Goal: Information Seeking & Learning: Check status

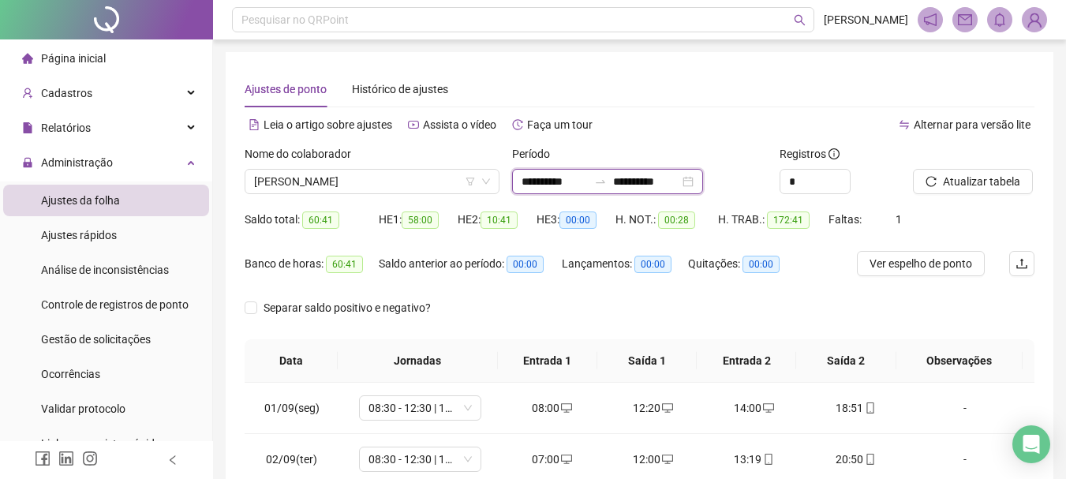
click at [586, 175] on input "**********" at bounding box center [555, 181] width 66 height 17
click at [630, 89] on div "Ajustes de ponto Histórico de ajustes" at bounding box center [640, 89] width 790 height 36
click at [405, 185] on span "[PERSON_NAME]" at bounding box center [372, 182] width 236 height 24
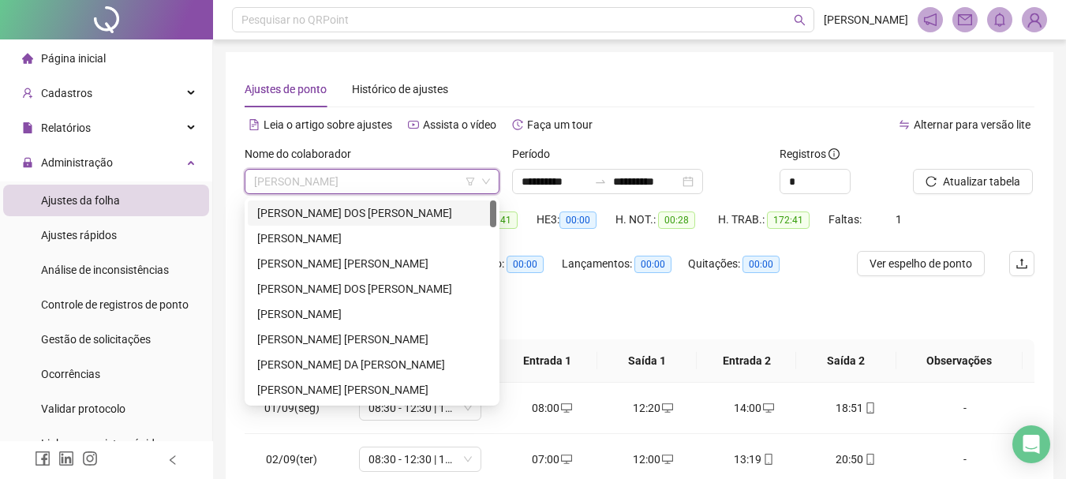
click at [383, 210] on div "[PERSON_NAME] DOS [PERSON_NAME]" at bounding box center [372, 212] width 230 height 17
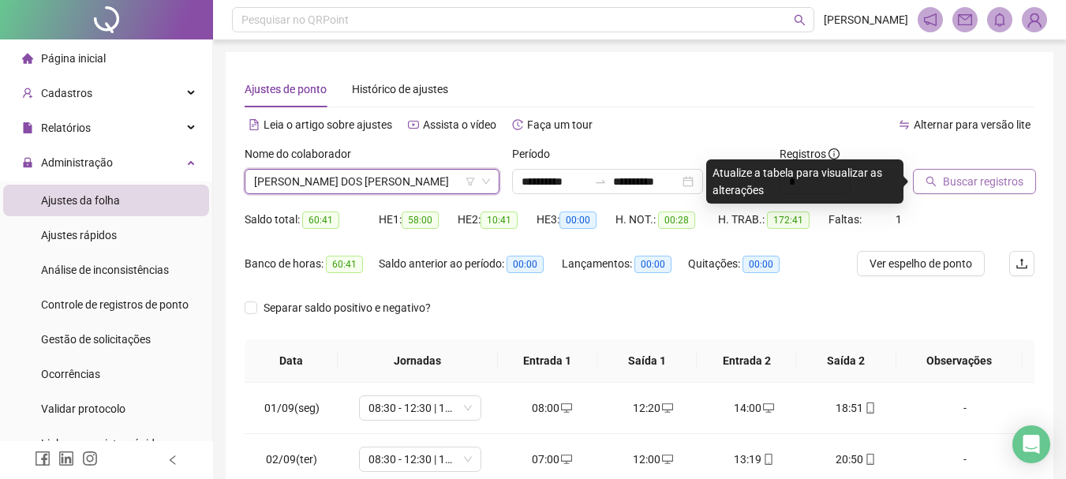
click at [960, 189] on span "Buscar registros" at bounding box center [983, 181] width 80 height 17
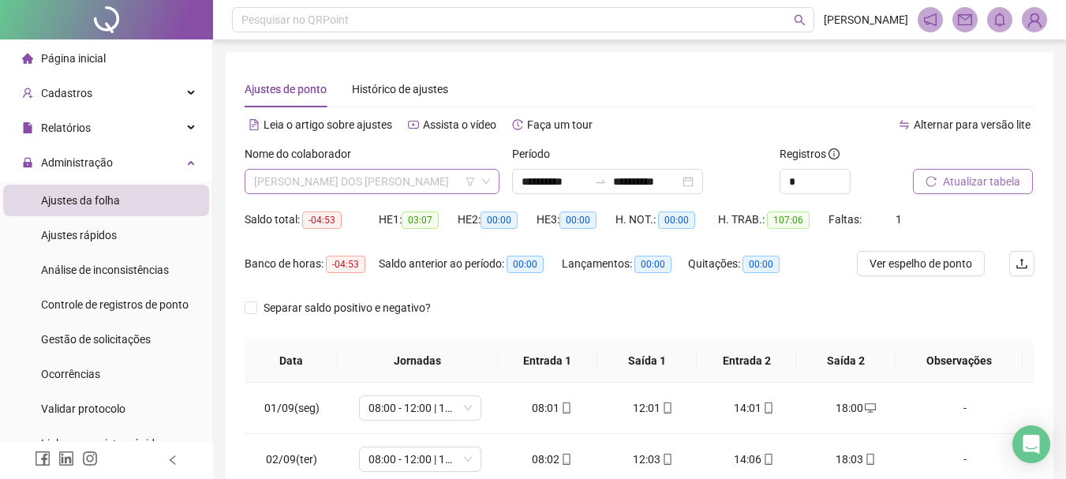
click at [377, 181] on span "[PERSON_NAME] DOS [PERSON_NAME]" at bounding box center [372, 182] width 236 height 24
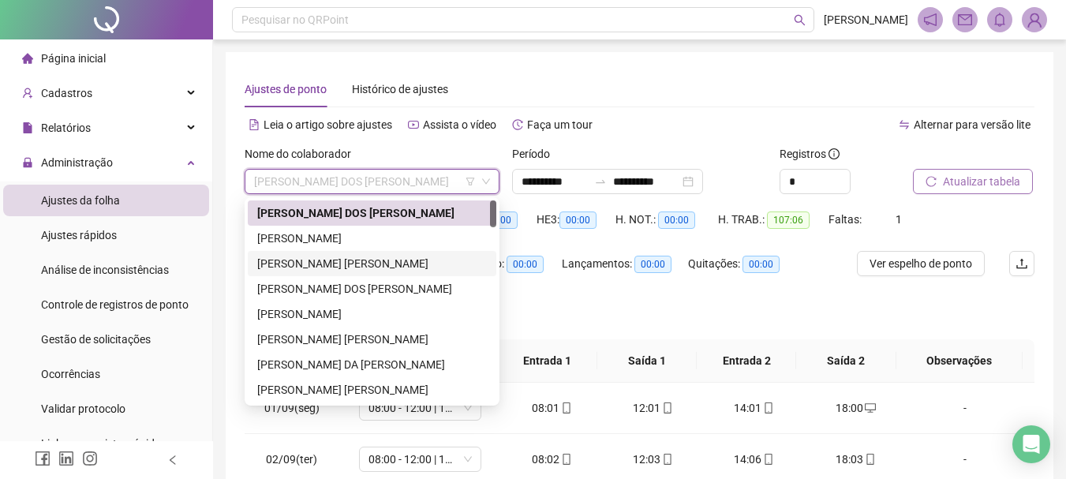
click at [375, 262] on div "[PERSON_NAME] [PERSON_NAME]" at bounding box center [372, 263] width 230 height 17
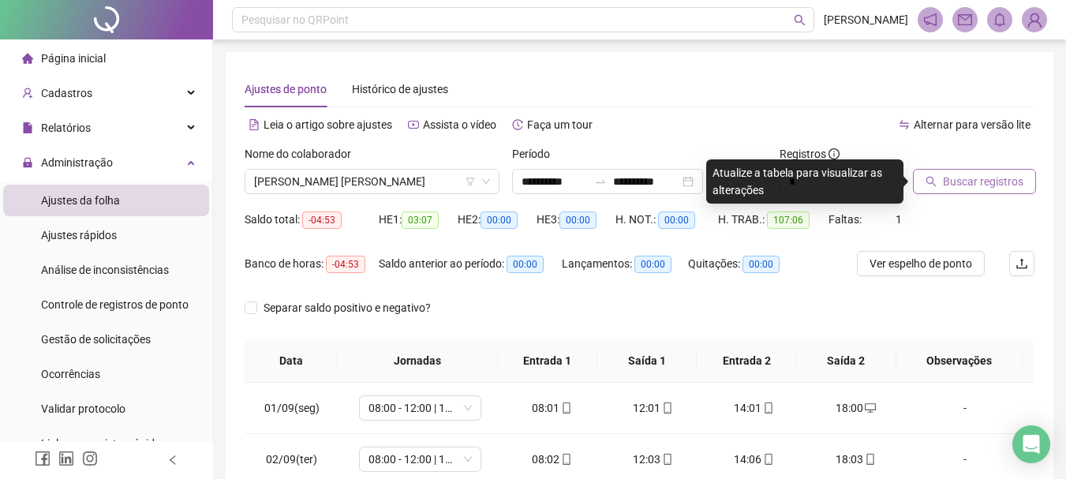
click at [962, 189] on span "Buscar registros" at bounding box center [983, 181] width 80 height 17
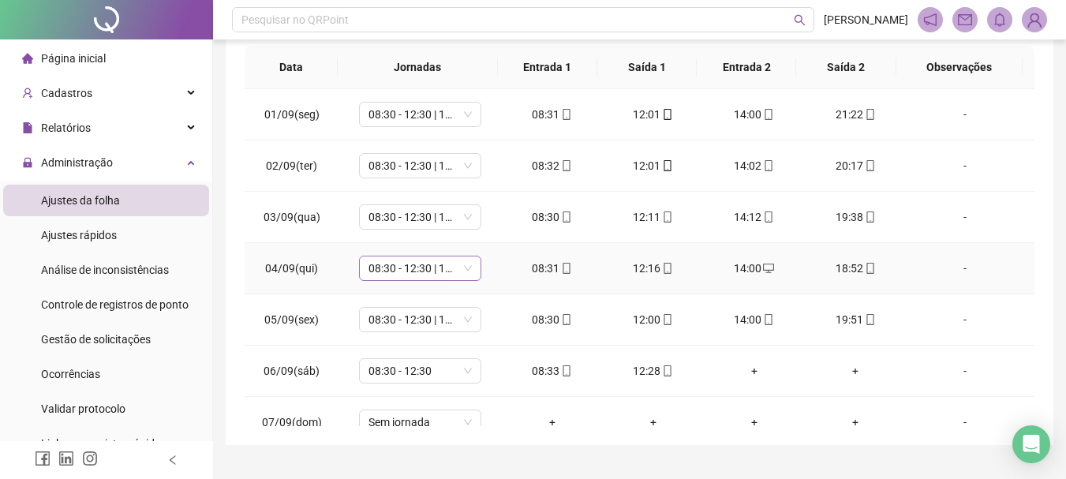
scroll to position [91, 0]
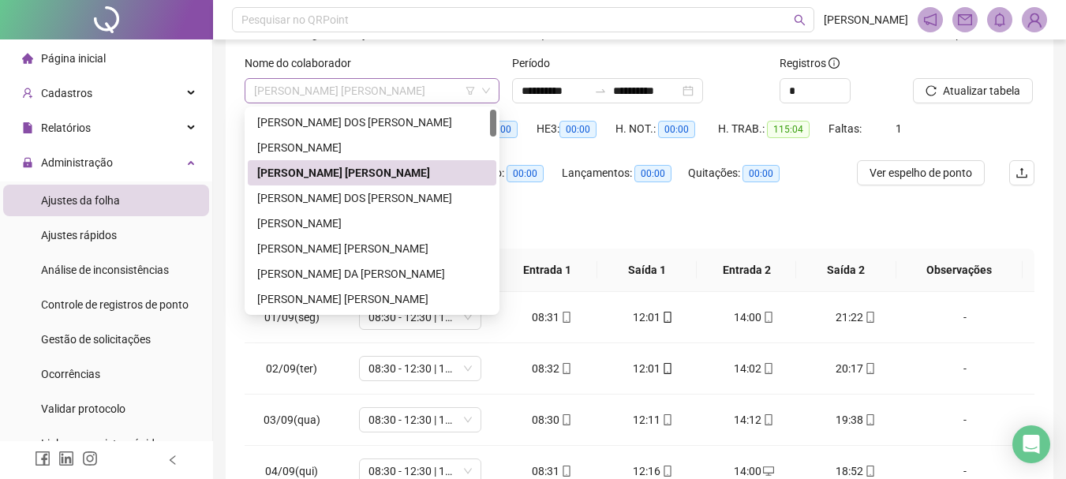
click at [433, 84] on span "[PERSON_NAME] [PERSON_NAME]" at bounding box center [372, 91] width 236 height 24
click at [365, 197] on div "[PERSON_NAME] DOS [PERSON_NAME]" at bounding box center [372, 197] width 230 height 17
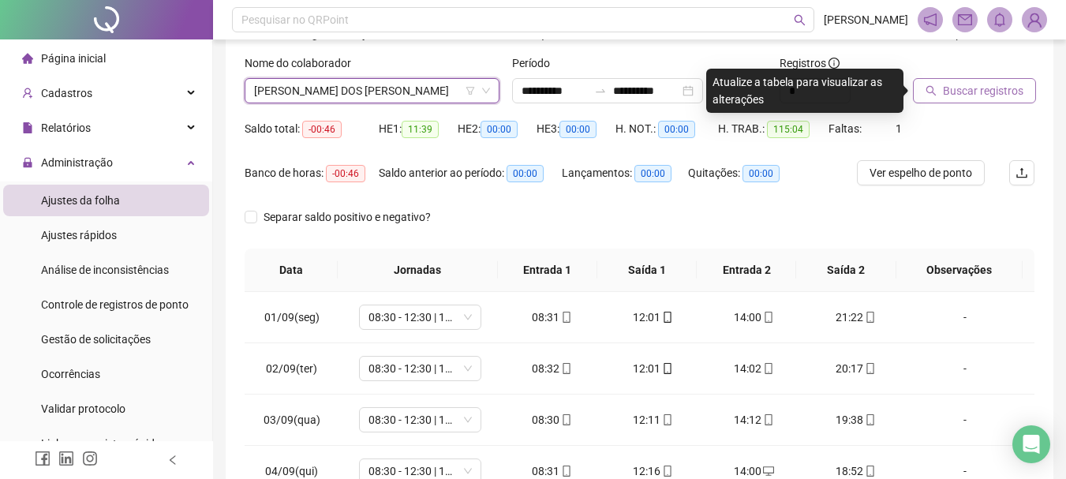
click at [950, 84] on span "Buscar registros" at bounding box center [983, 90] width 80 height 17
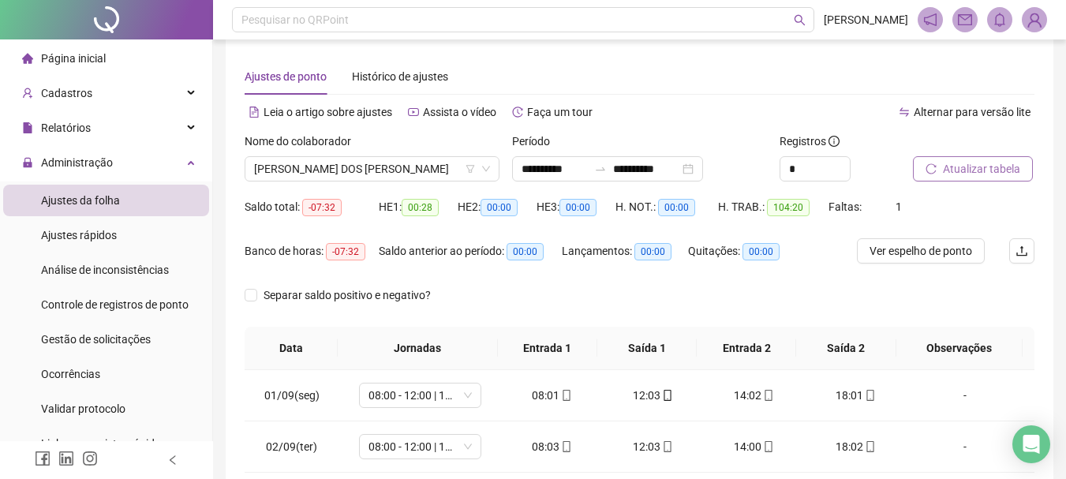
scroll to position [12, 0]
click at [548, 166] on input "**********" at bounding box center [555, 169] width 66 height 17
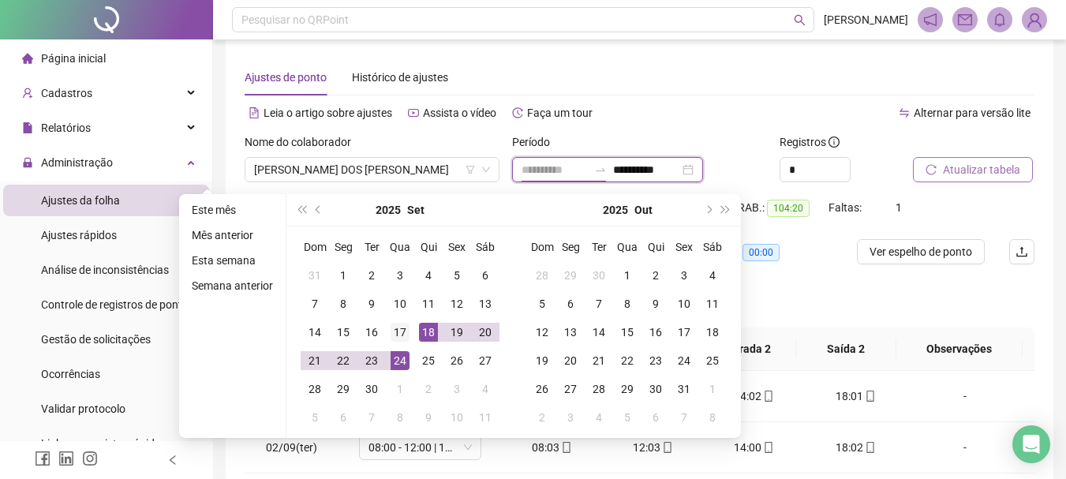
type input "**********"
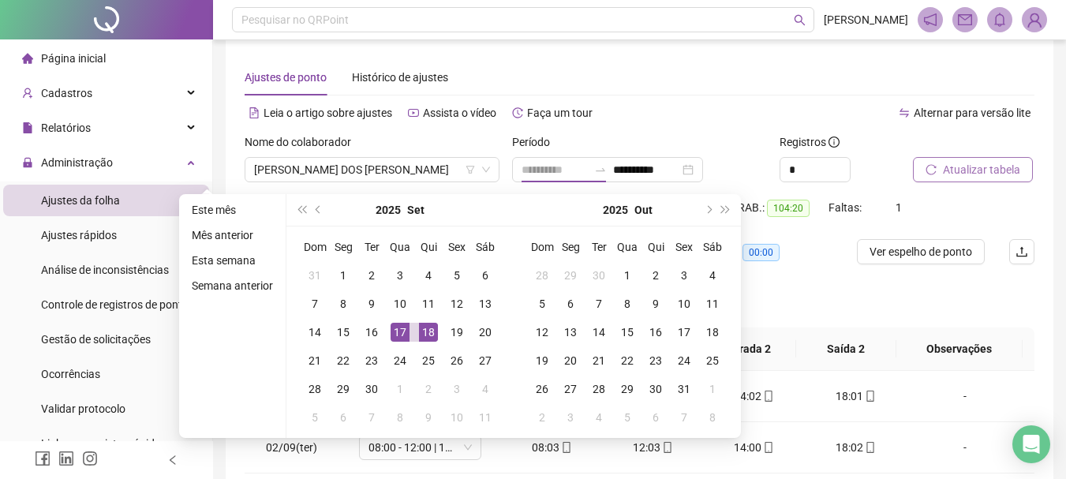
click at [400, 329] on div "17" at bounding box center [400, 332] width 19 height 19
type input "**********"
click at [405, 329] on div "17" at bounding box center [400, 332] width 19 height 19
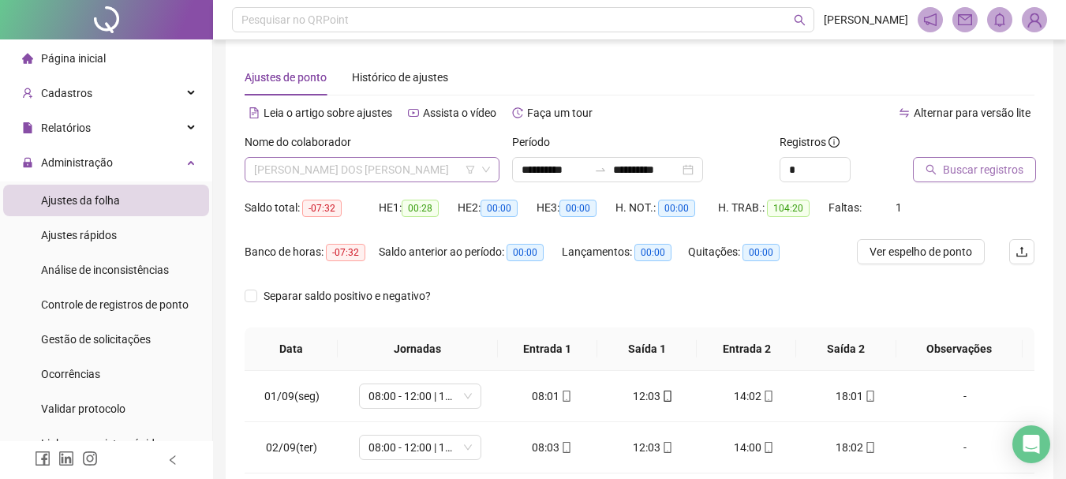
click at [419, 167] on span "[PERSON_NAME] DOS [PERSON_NAME]" at bounding box center [372, 170] width 236 height 24
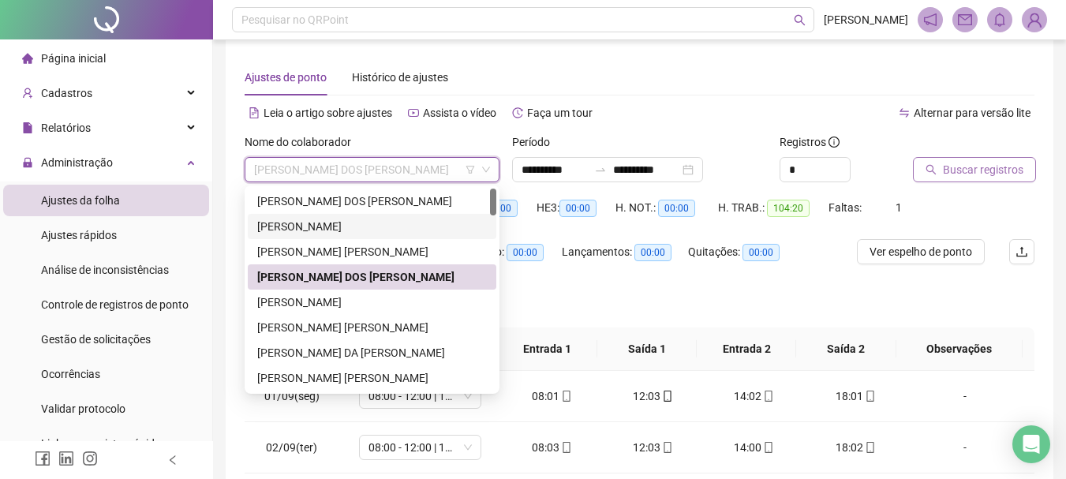
scroll to position [0, 0]
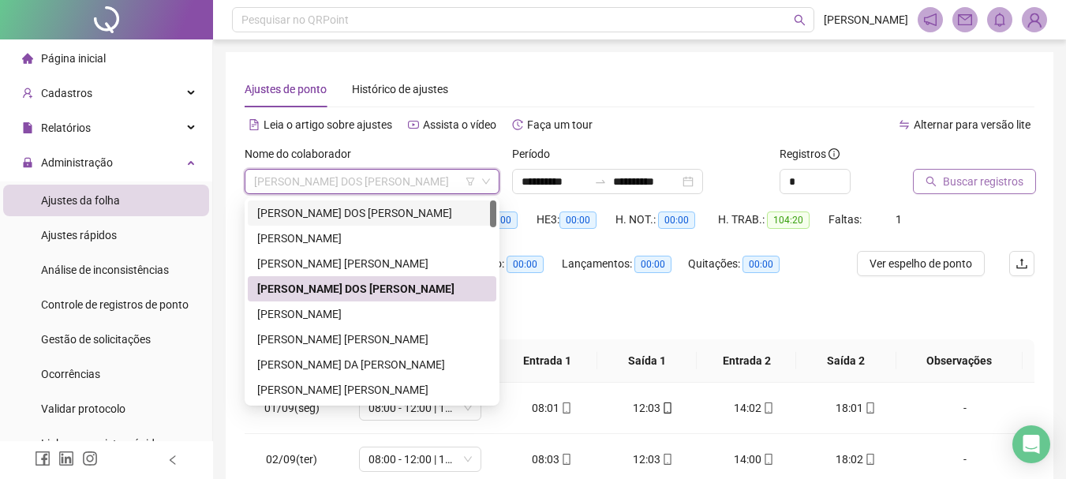
click at [392, 211] on div "[PERSON_NAME] DOS [PERSON_NAME]" at bounding box center [372, 212] width 230 height 17
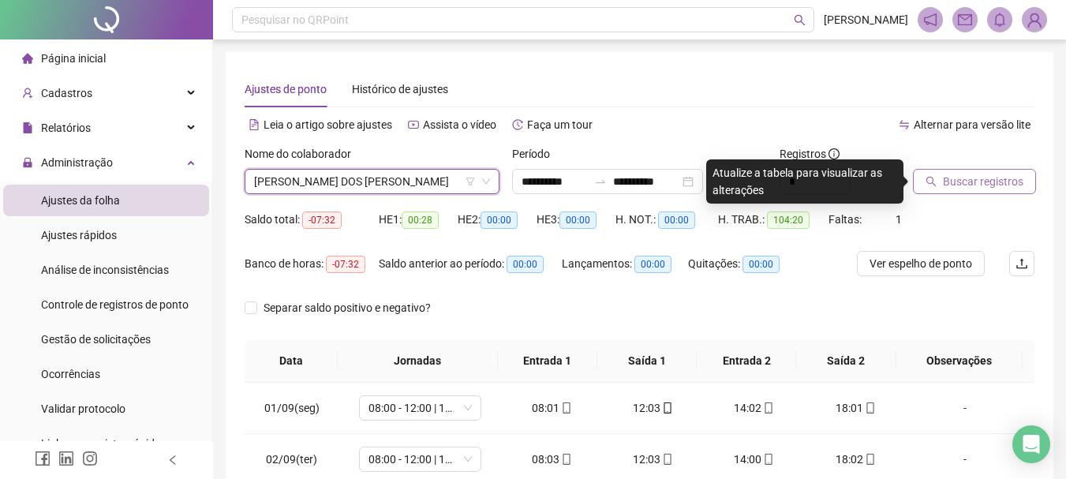
click at [969, 179] on span "Buscar registros" at bounding box center [983, 181] width 80 height 17
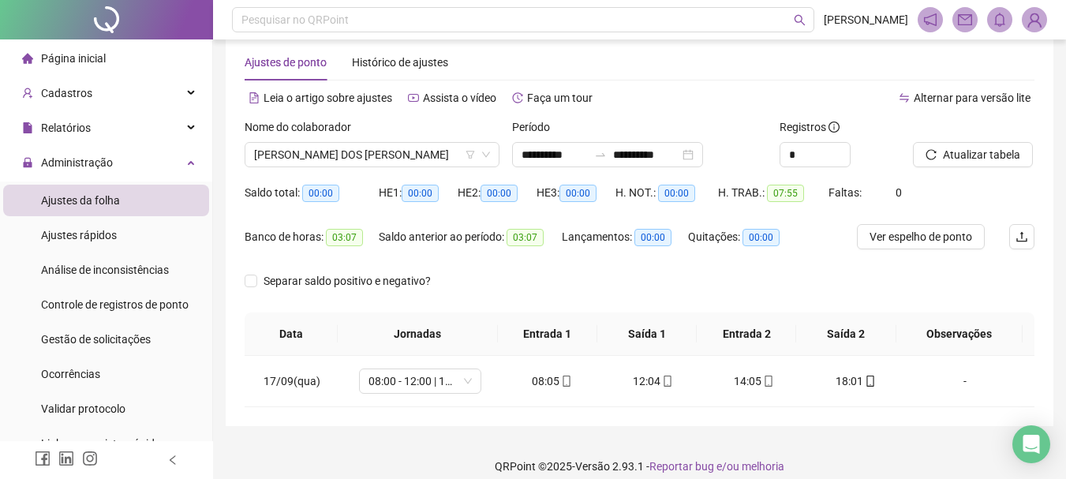
scroll to position [42, 0]
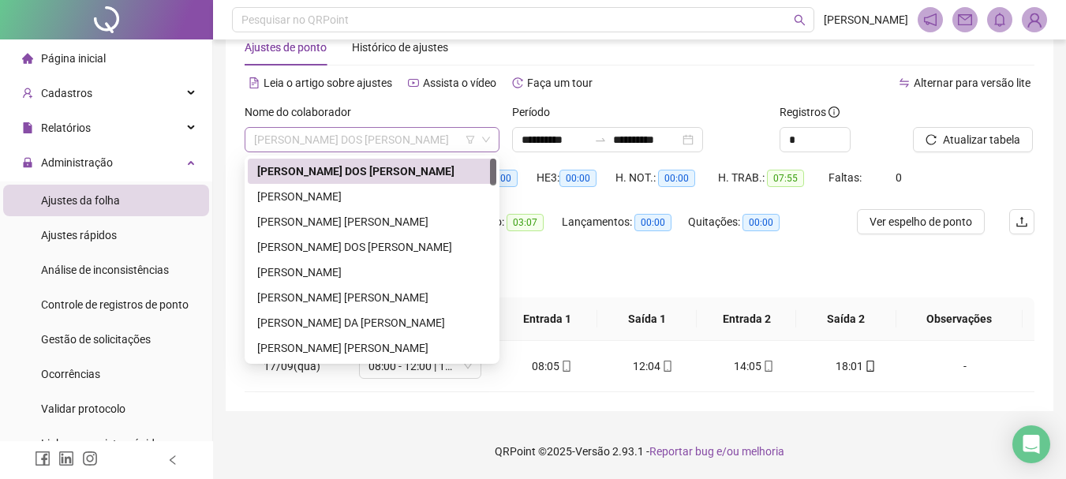
click at [440, 146] on span "[PERSON_NAME] DOS [PERSON_NAME]" at bounding box center [372, 140] width 236 height 24
click at [367, 224] on div "[PERSON_NAME] [PERSON_NAME]" at bounding box center [372, 221] width 230 height 17
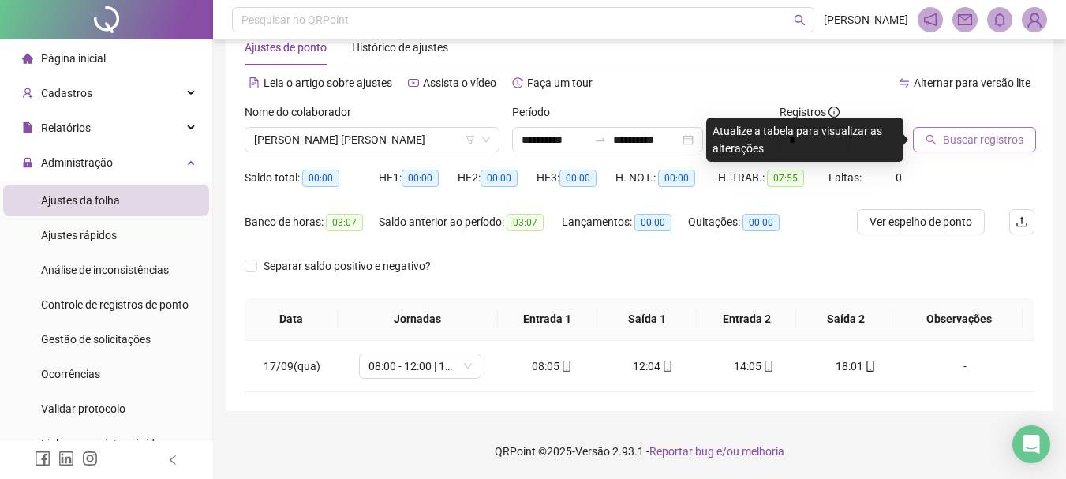
click at [967, 140] on span "Buscar registros" at bounding box center [983, 139] width 80 height 17
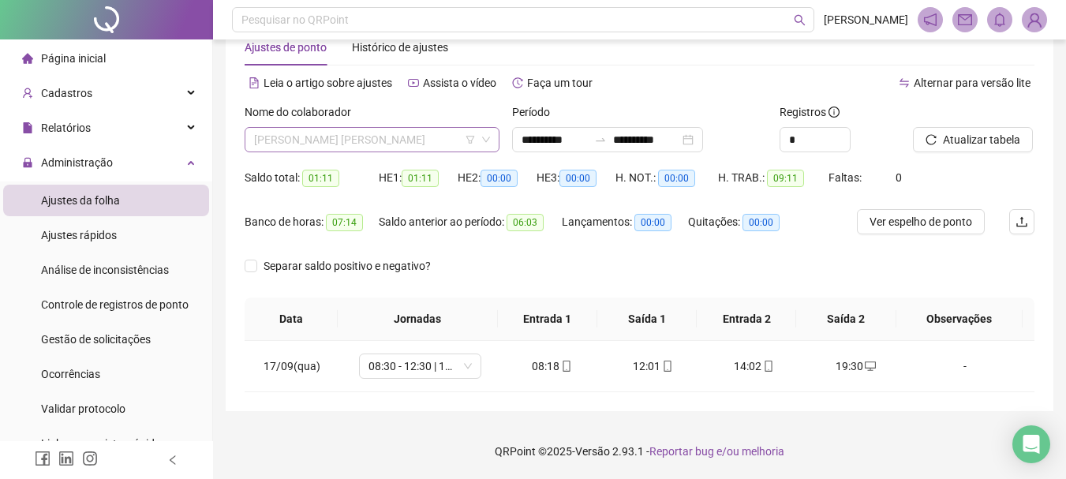
click at [359, 145] on span "[PERSON_NAME] [PERSON_NAME]" at bounding box center [372, 140] width 236 height 24
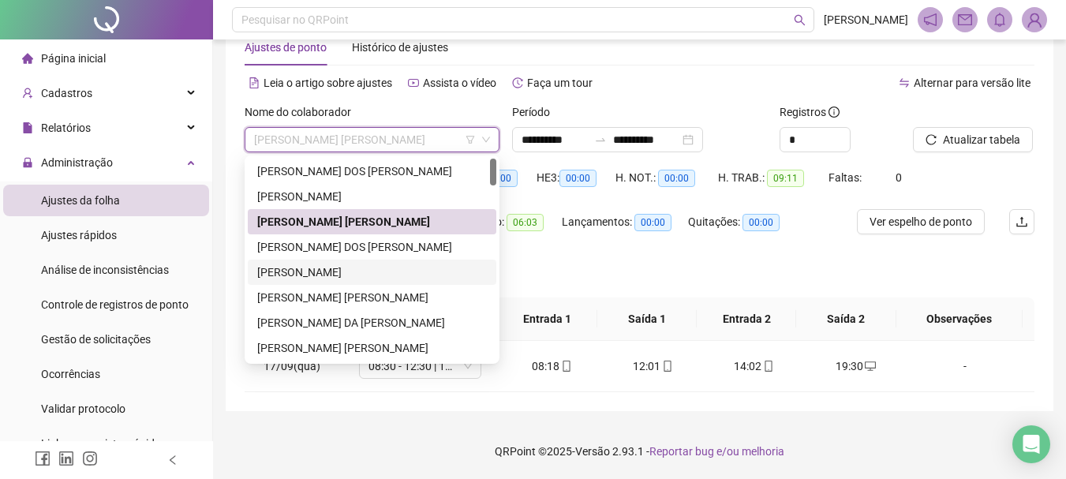
click at [351, 263] on div "[PERSON_NAME]" at bounding box center [372, 272] width 249 height 25
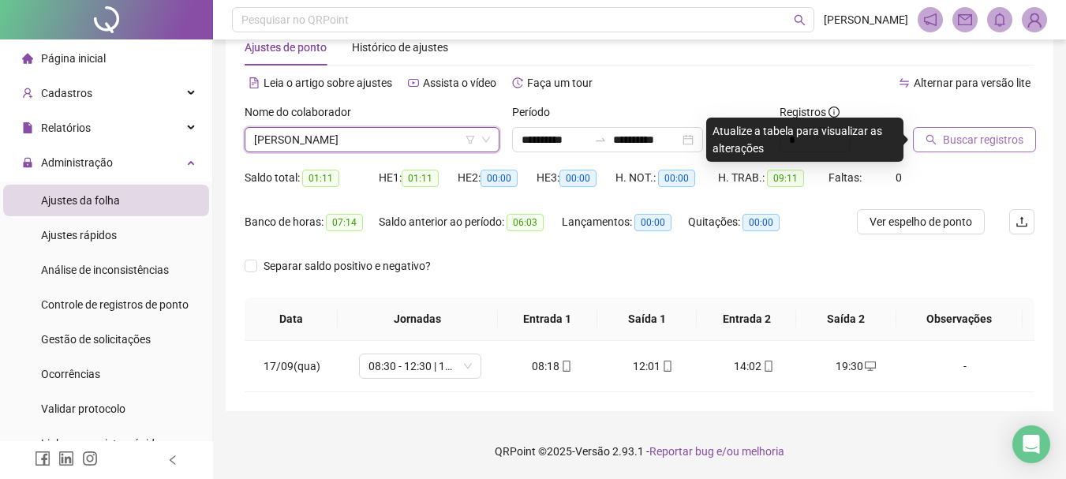
click at [980, 137] on span "Buscar registros" at bounding box center [983, 139] width 80 height 17
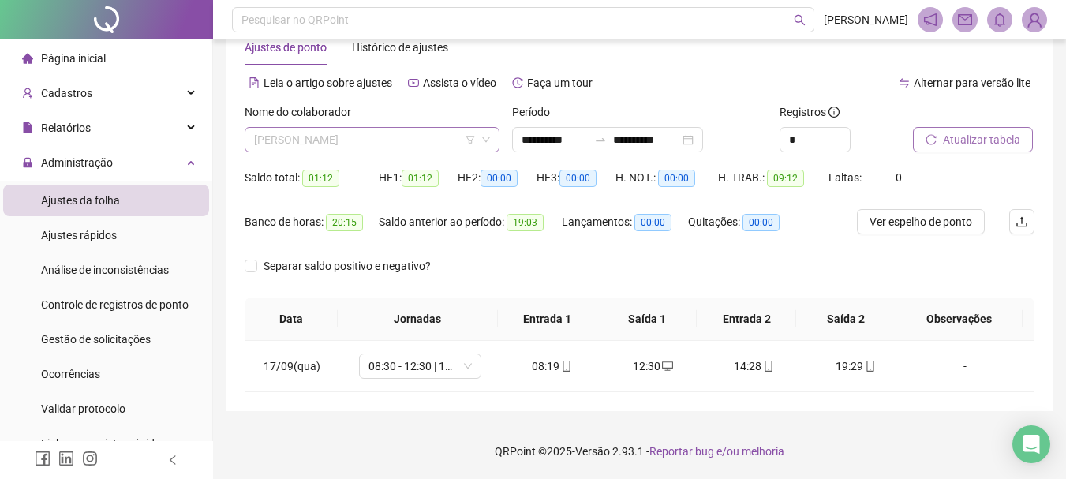
click at [342, 129] on span "[PERSON_NAME]" at bounding box center [372, 140] width 236 height 24
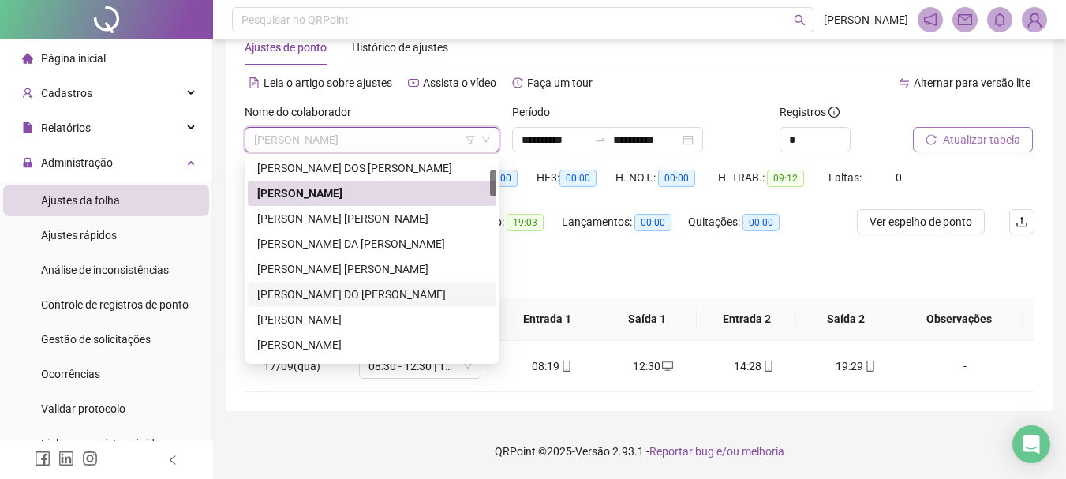
scroll to position [158, 0]
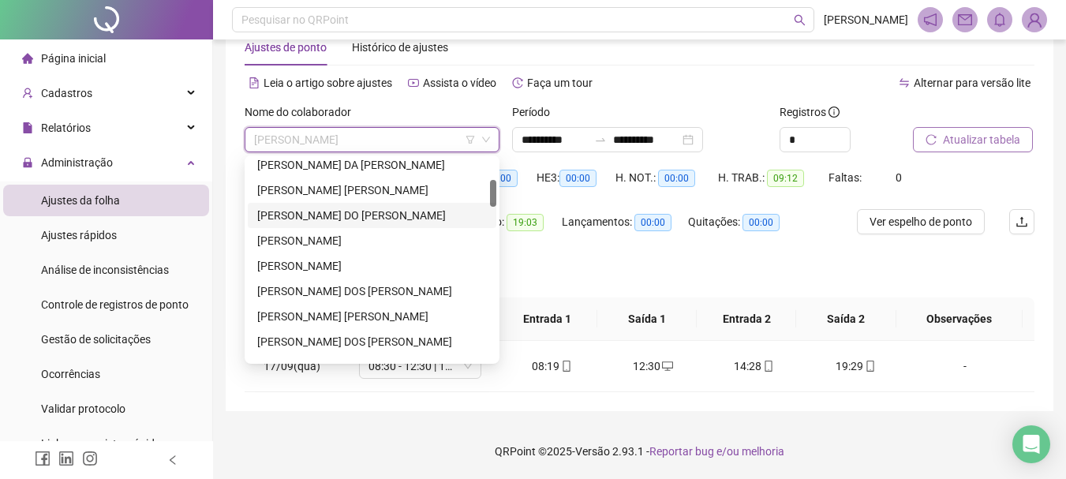
click at [342, 295] on div "[PERSON_NAME] DOS [PERSON_NAME]" at bounding box center [372, 291] width 230 height 17
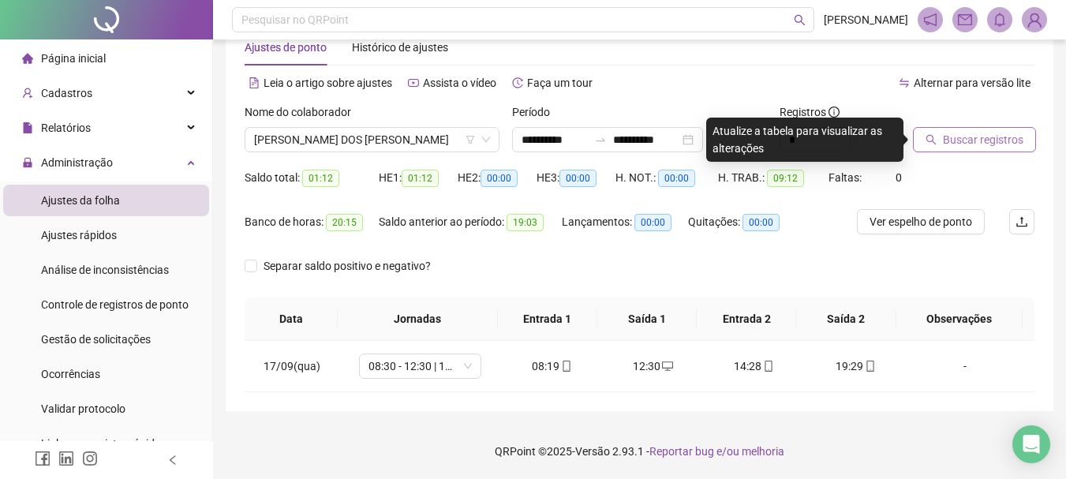
click at [980, 142] on span "Buscar registros" at bounding box center [983, 139] width 80 height 17
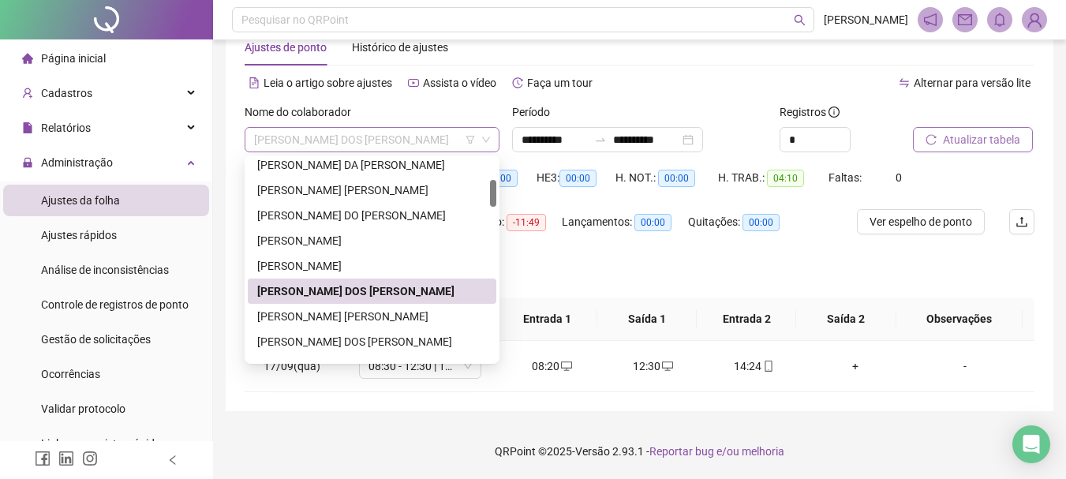
click at [410, 142] on span "[PERSON_NAME] DOS [PERSON_NAME]" at bounding box center [372, 140] width 236 height 24
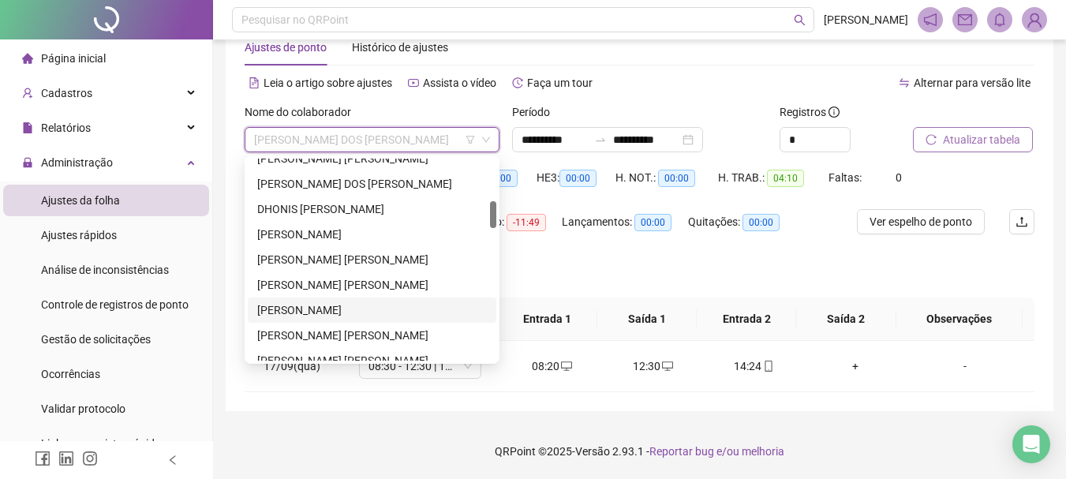
scroll to position [237, 0]
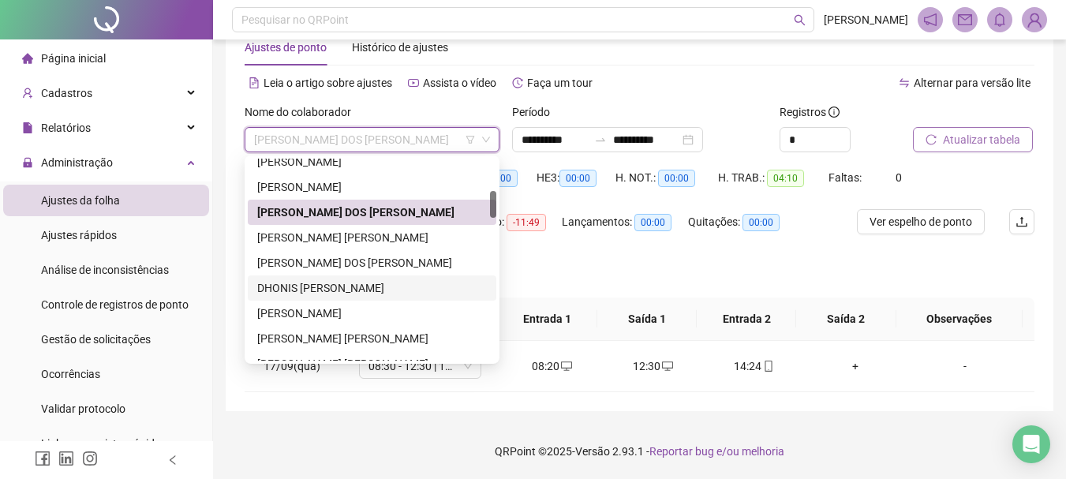
click at [335, 281] on div "DHONIS [PERSON_NAME]" at bounding box center [372, 287] width 230 height 17
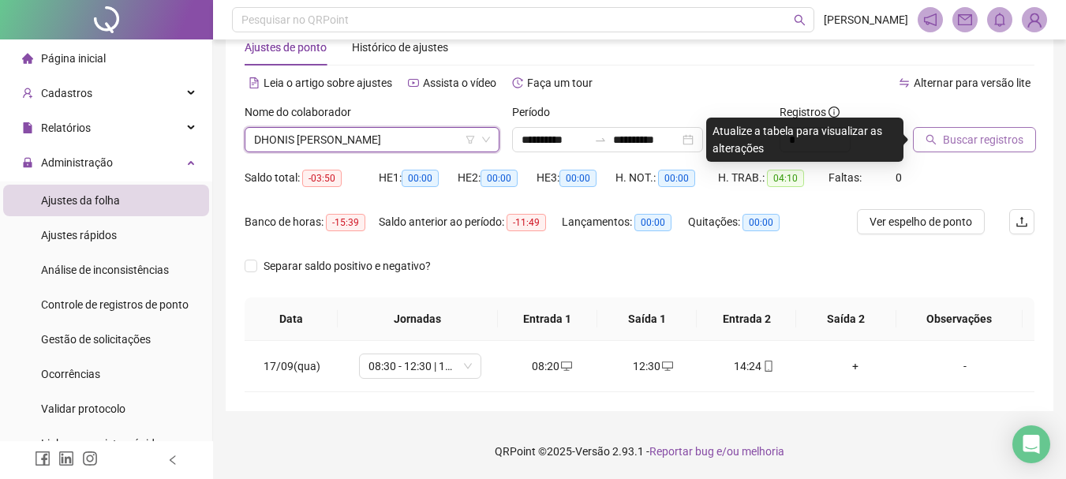
click at [973, 133] on span "Buscar registros" at bounding box center [983, 139] width 80 height 17
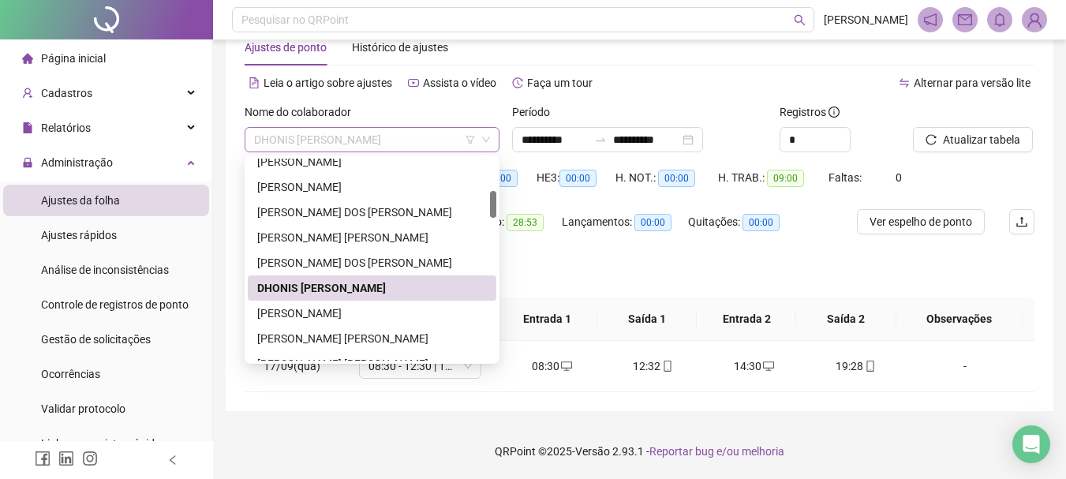
click at [360, 129] on span "DHONIS [PERSON_NAME]" at bounding box center [372, 140] width 236 height 24
click at [358, 334] on div "[PERSON_NAME] [PERSON_NAME]" at bounding box center [372, 338] width 230 height 17
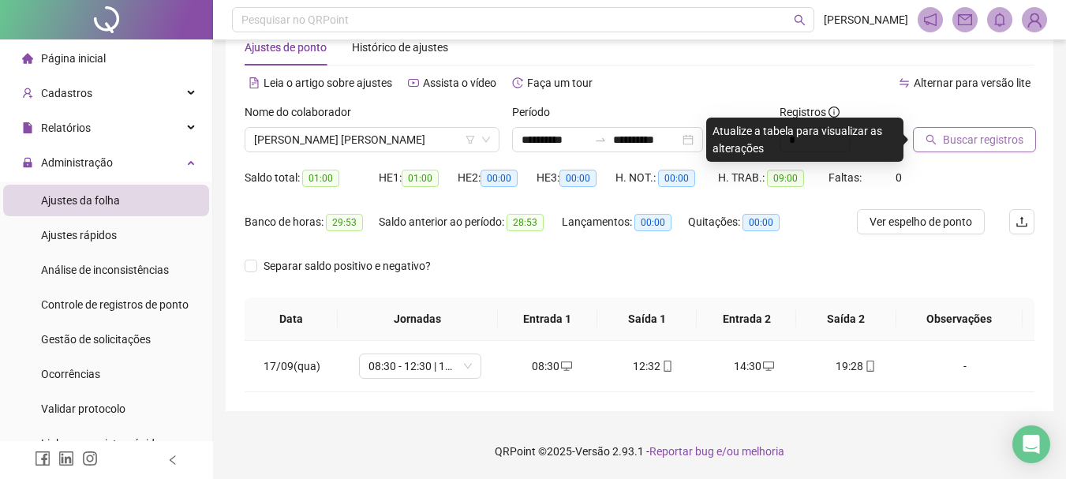
click at [989, 139] on span "Buscar registros" at bounding box center [983, 139] width 80 height 17
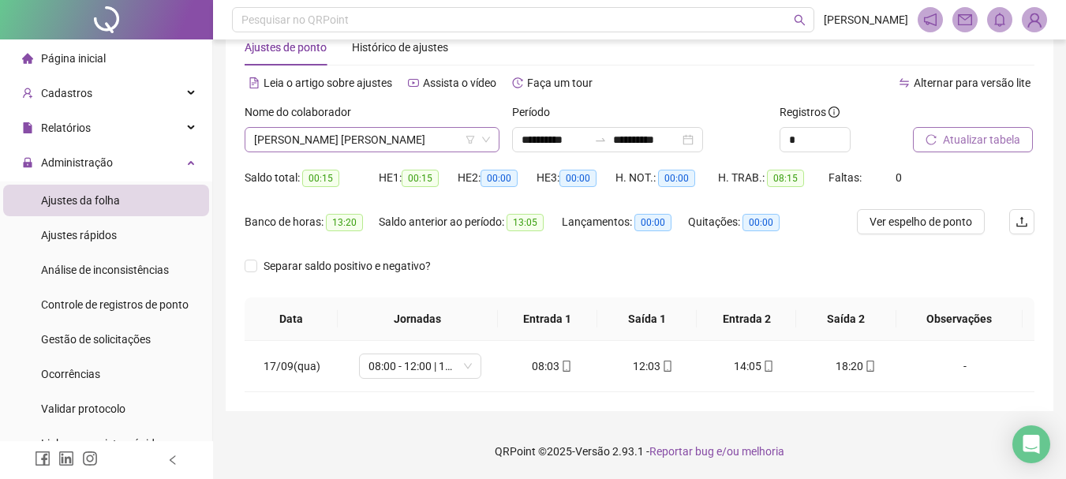
click at [440, 138] on span "[PERSON_NAME] [PERSON_NAME]" at bounding box center [372, 140] width 236 height 24
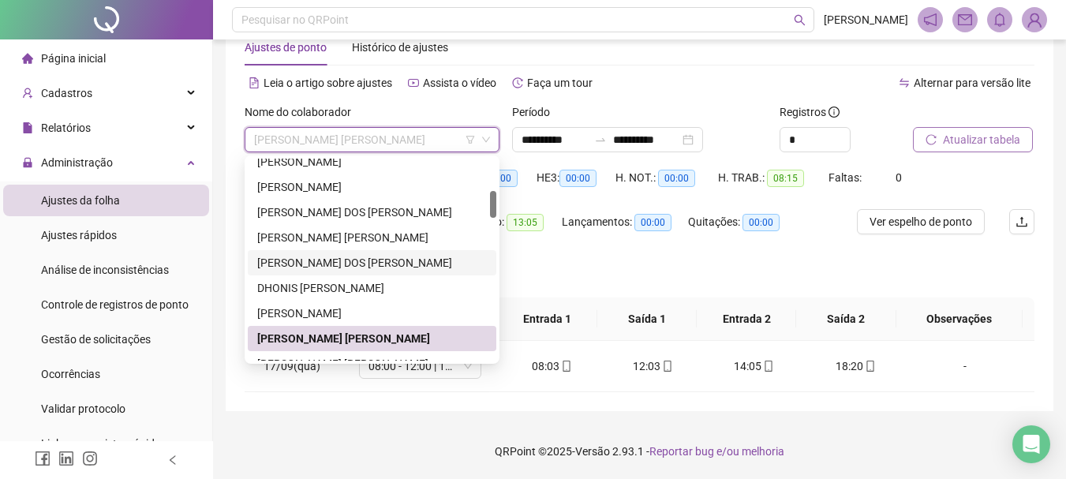
scroll to position [316, 0]
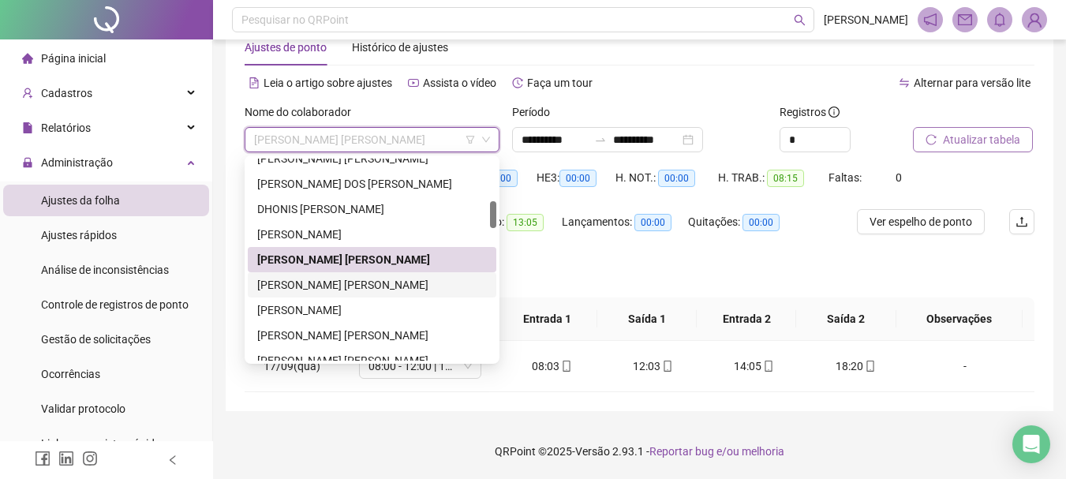
click at [333, 288] on div "[PERSON_NAME] [PERSON_NAME]" at bounding box center [372, 284] width 230 height 17
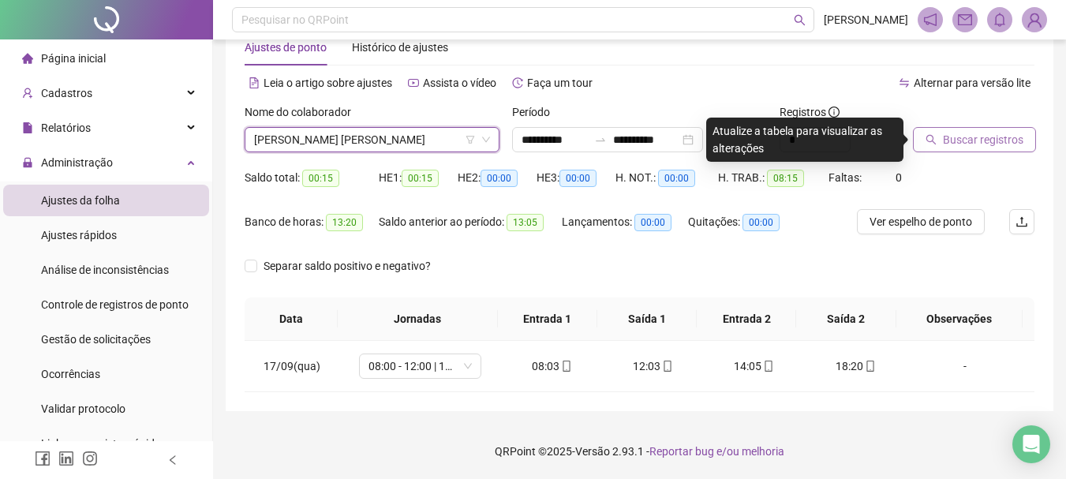
click at [975, 133] on span "Buscar registros" at bounding box center [983, 139] width 80 height 17
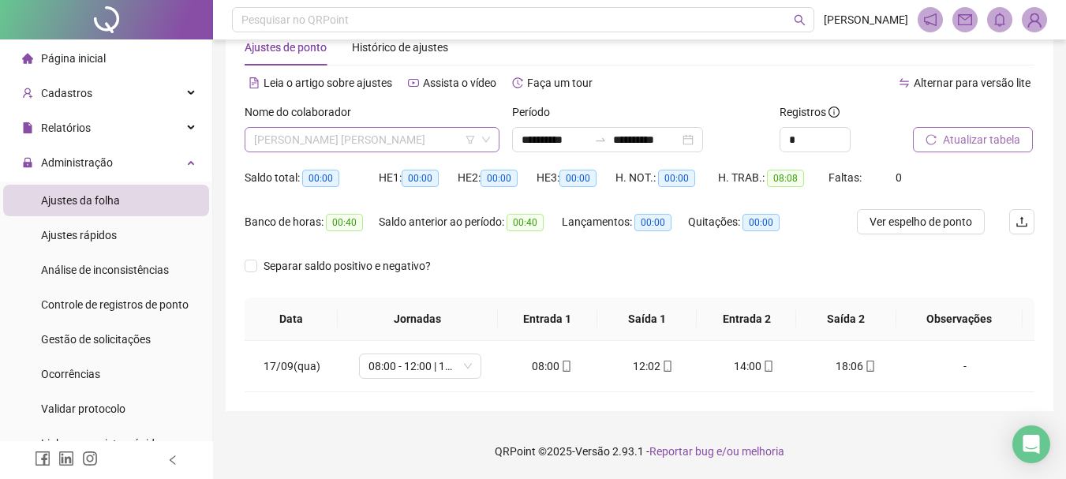
click at [366, 137] on span "[PERSON_NAME] [PERSON_NAME]" at bounding box center [372, 140] width 236 height 24
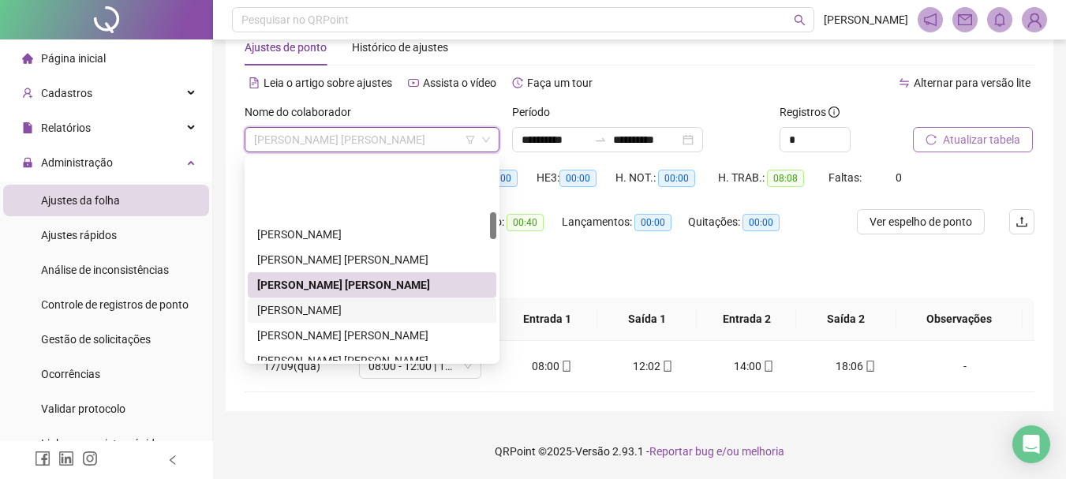
scroll to position [395, 0]
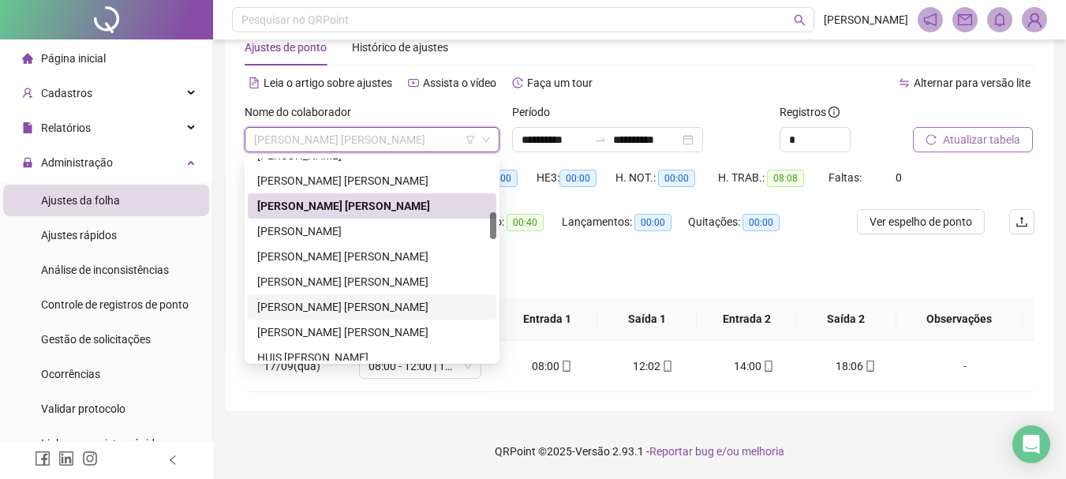
click at [357, 305] on div "[PERSON_NAME] [PERSON_NAME]" at bounding box center [372, 306] width 230 height 17
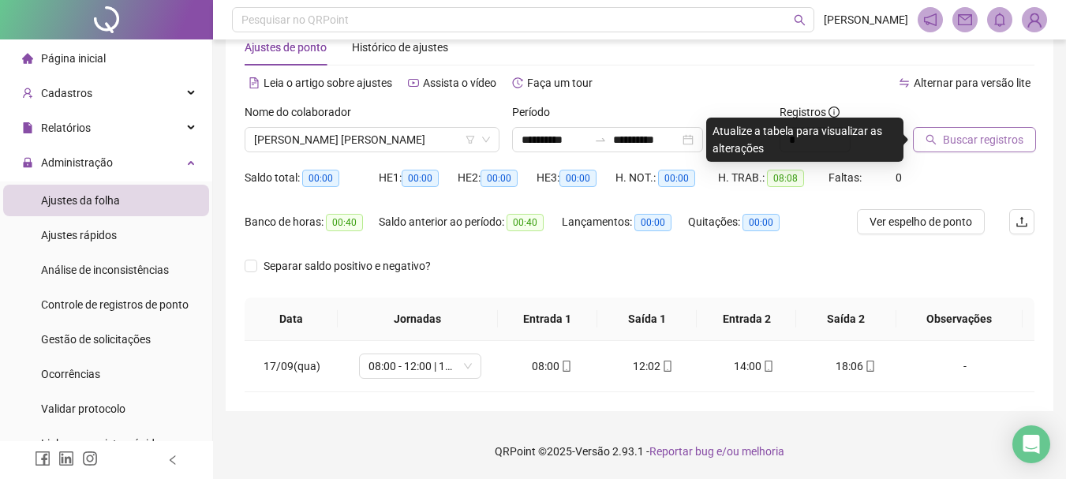
click at [995, 140] on span "Buscar registros" at bounding box center [983, 139] width 80 height 17
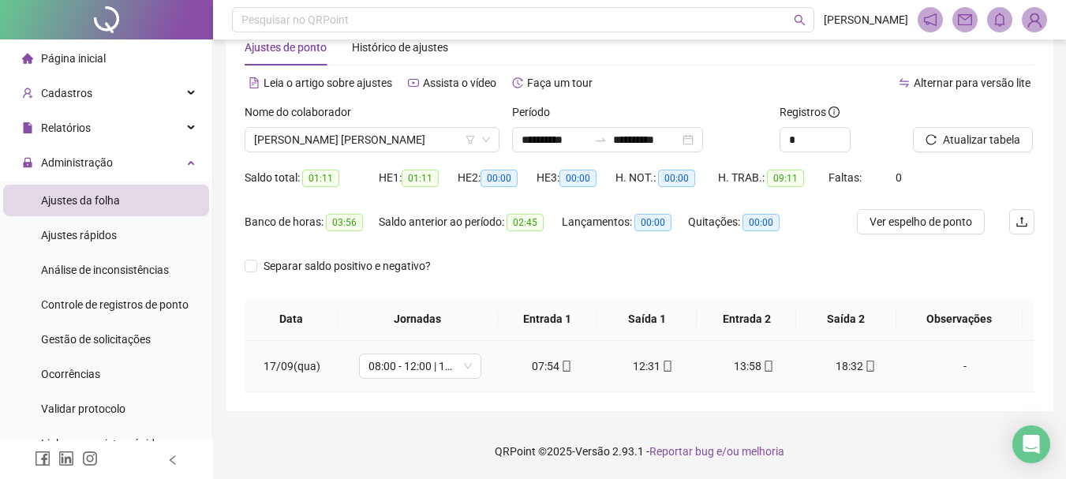
click at [541, 374] on div "07:54" at bounding box center [553, 365] width 76 height 17
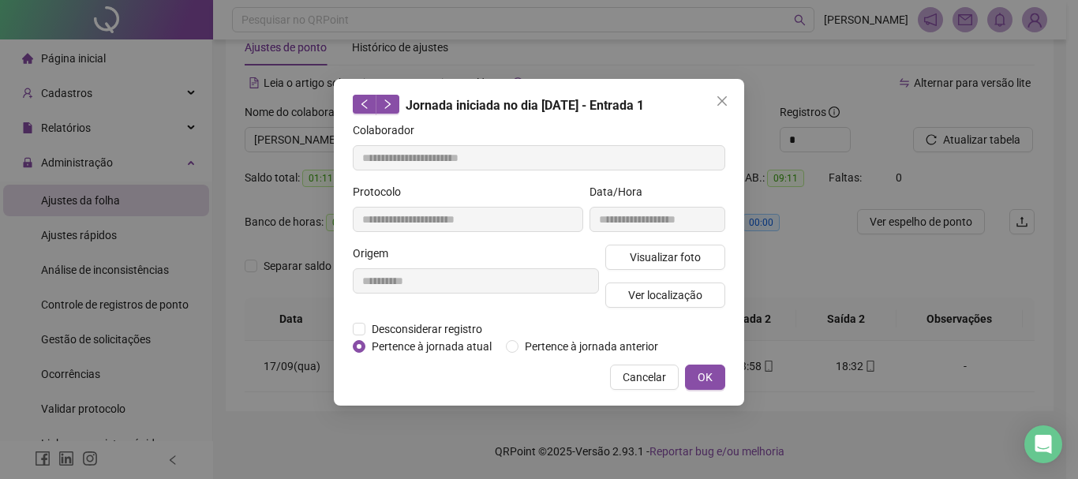
type input "**********"
click at [636, 286] on span "Ver localização" at bounding box center [665, 294] width 74 height 17
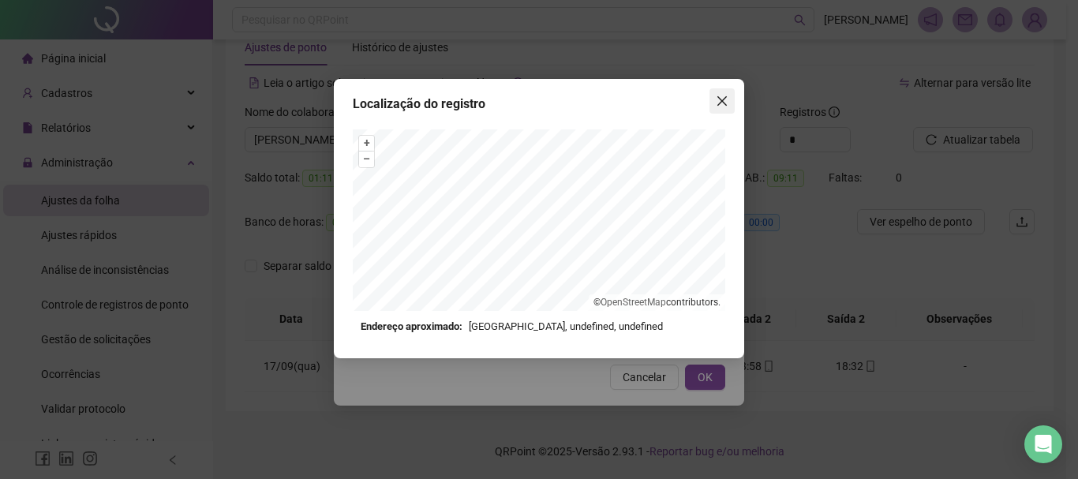
click at [724, 97] on icon "close" at bounding box center [722, 101] width 13 height 13
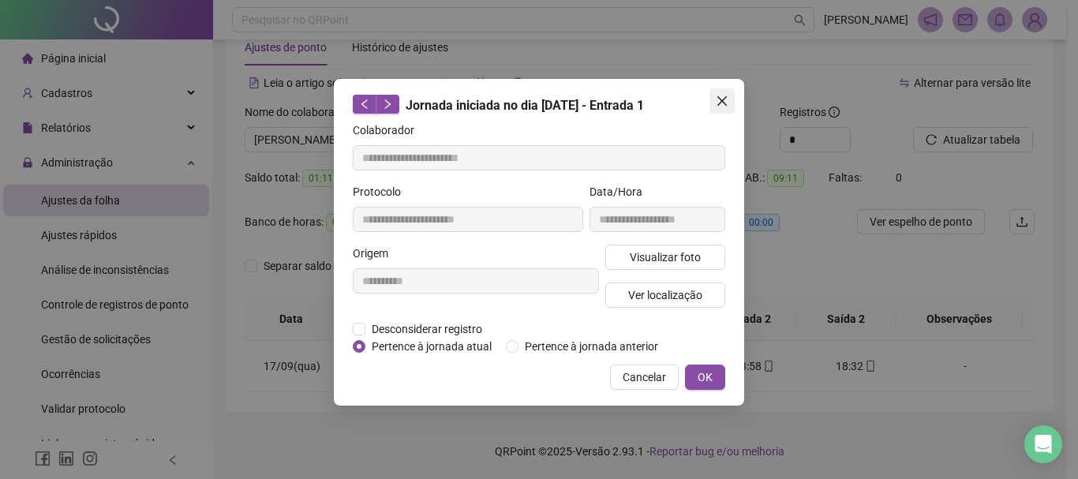
click at [721, 101] on icon "close" at bounding box center [721, 100] width 9 height 9
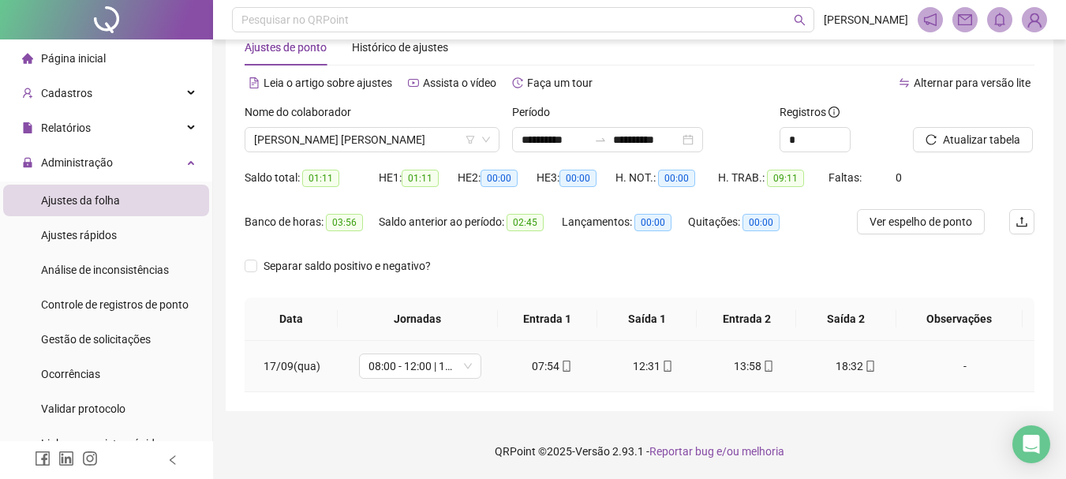
click at [547, 360] on div "07:54" at bounding box center [553, 365] width 76 height 17
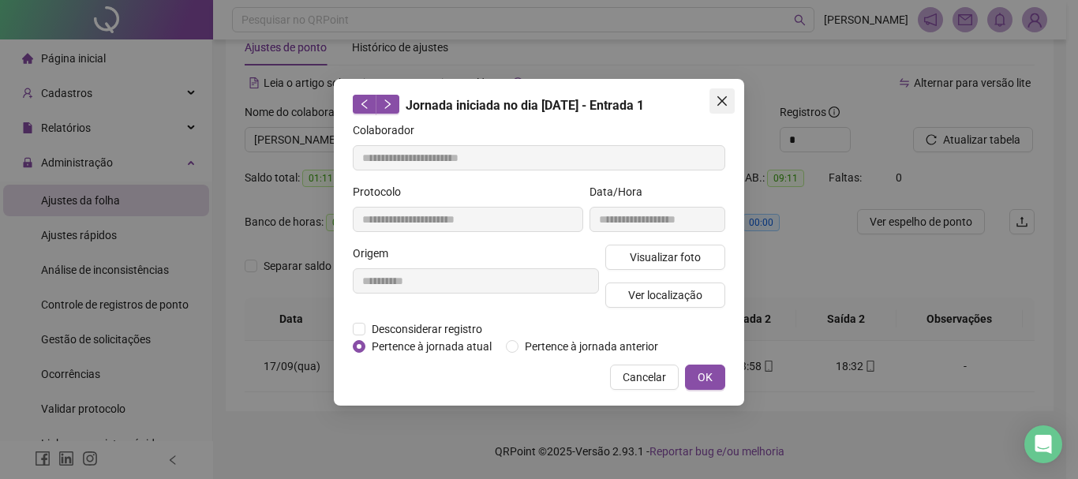
click at [725, 97] on icon "close" at bounding box center [721, 100] width 9 height 9
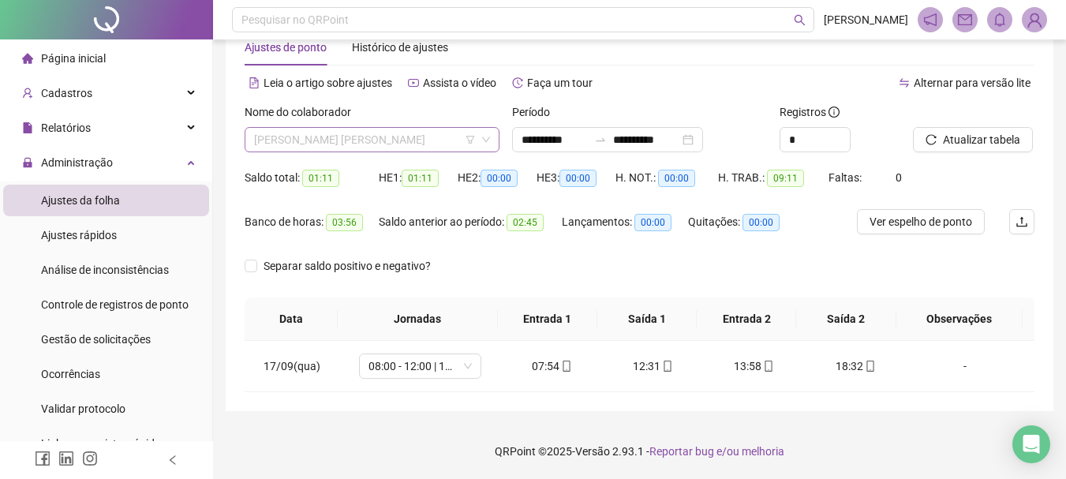
click at [354, 129] on span "[PERSON_NAME] [PERSON_NAME]" at bounding box center [372, 140] width 236 height 24
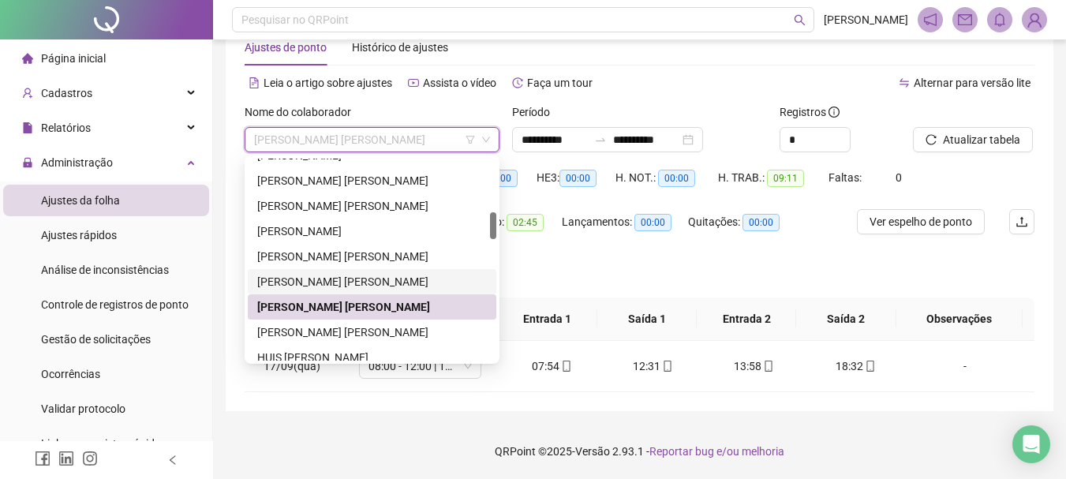
scroll to position [474, 0]
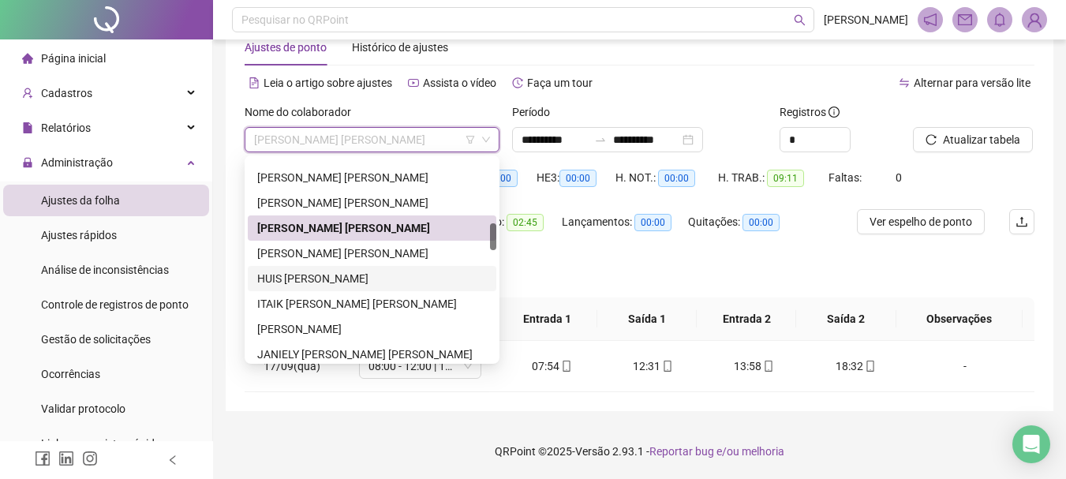
click at [372, 278] on div "HUIS [PERSON_NAME]" at bounding box center [372, 278] width 230 height 17
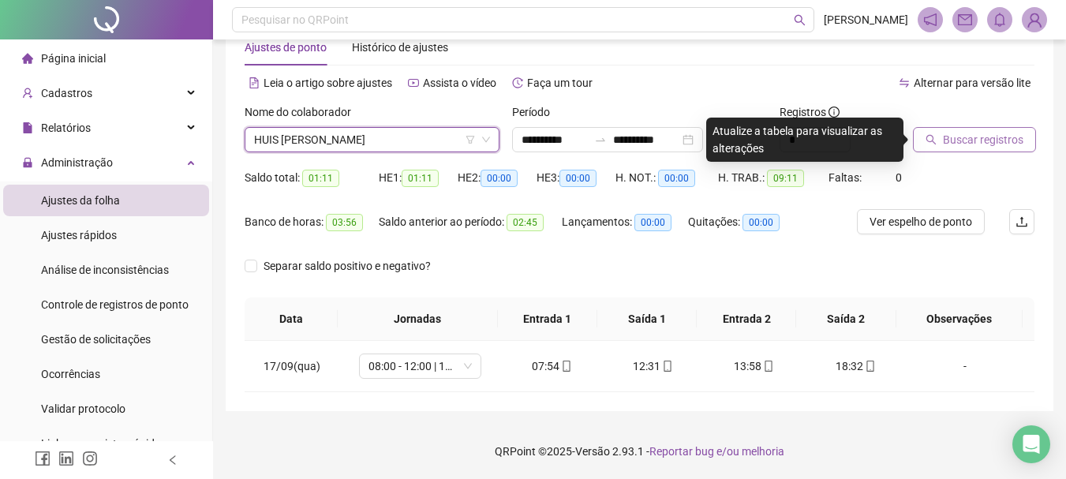
click at [990, 132] on span "Buscar registros" at bounding box center [983, 139] width 80 height 17
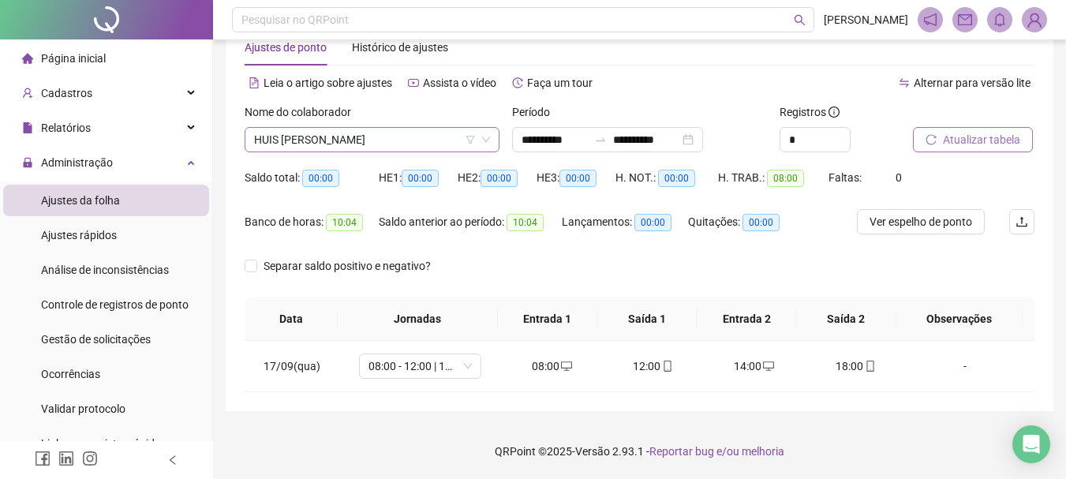
click at [433, 129] on span "HUIS [PERSON_NAME]" at bounding box center [372, 140] width 236 height 24
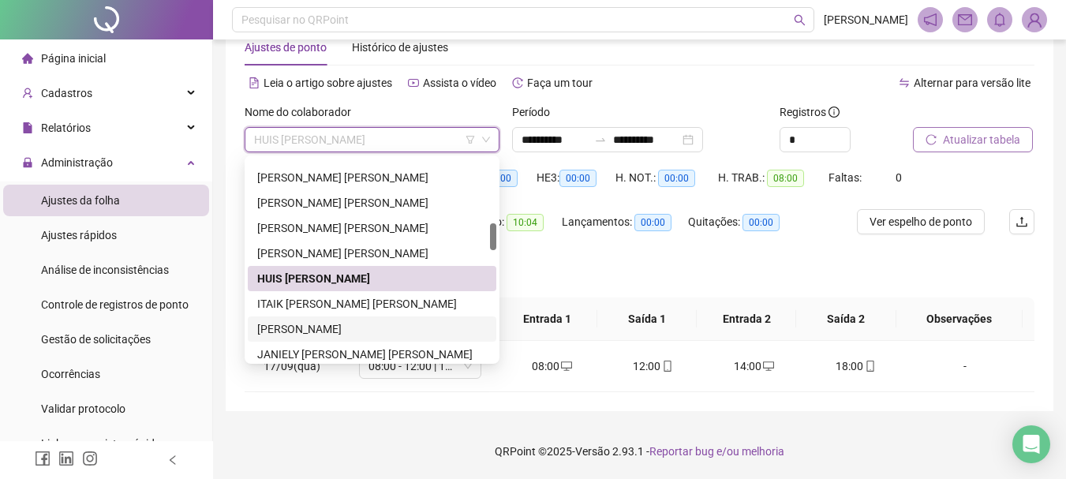
scroll to position [552, 0]
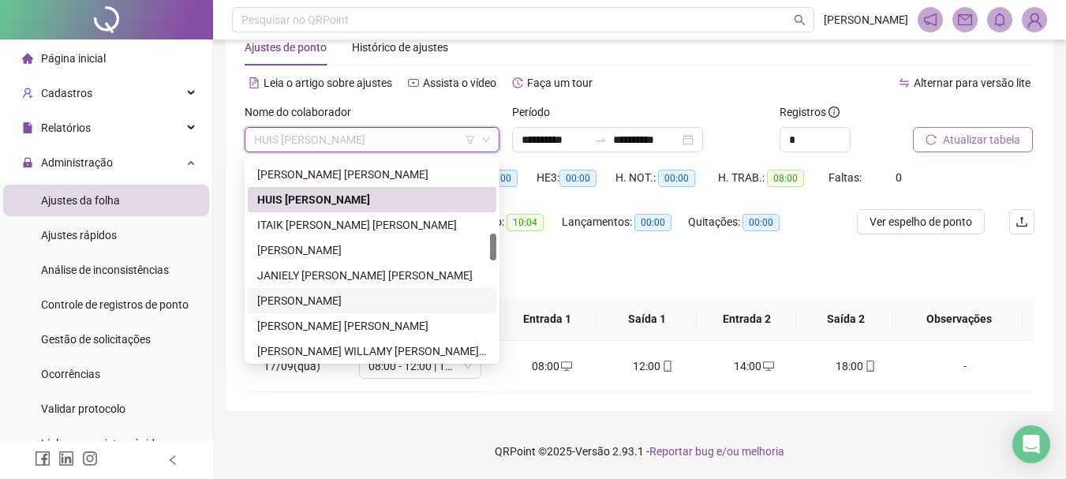
click at [346, 299] on div "[PERSON_NAME]" at bounding box center [372, 300] width 230 height 17
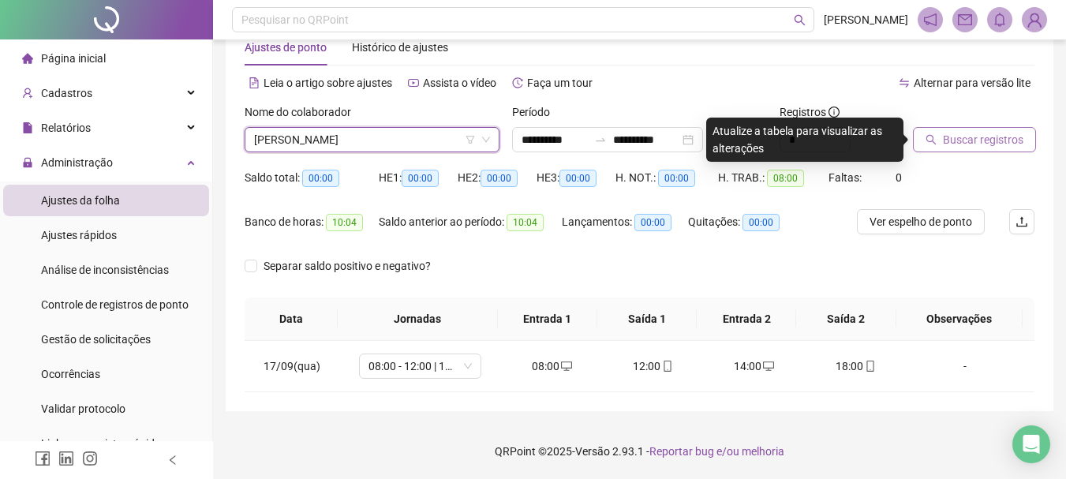
click at [976, 137] on span "Buscar registros" at bounding box center [983, 139] width 80 height 17
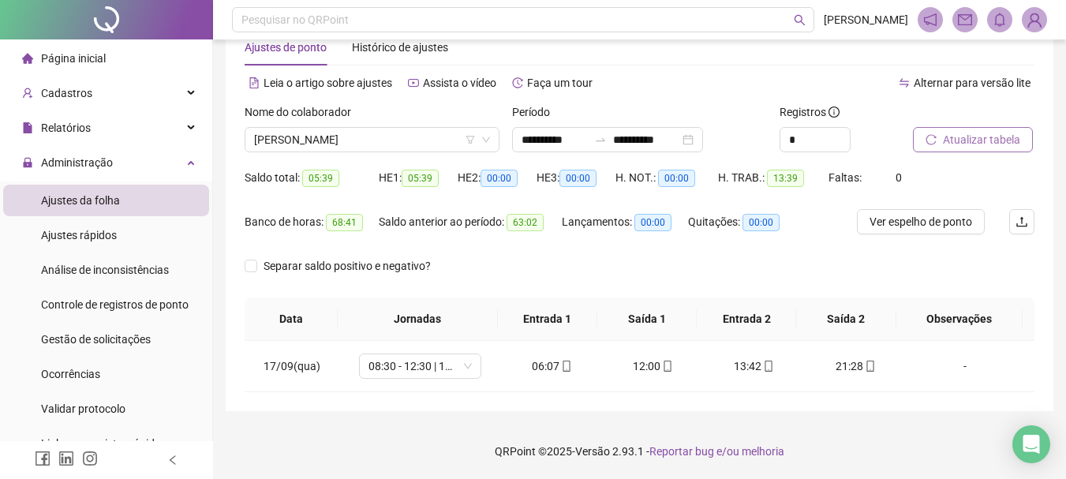
click at [567, 200] on div "HE 3: 00:00" at bounding box center [576, 187] width 79 height 44
click at [334, 130] on span "[PERSON_NAME]" at bounding box center [372, 140] width 236 height 24
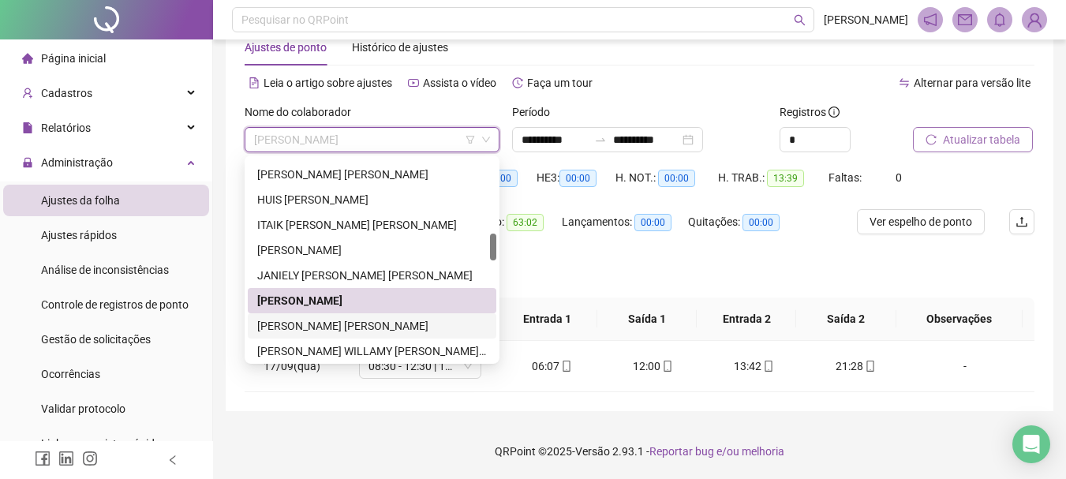
click at [324, 328] on div "[PERSON_NAME] [PERSON_NAME]" at bounding box center [372, 325] width 230 height 17
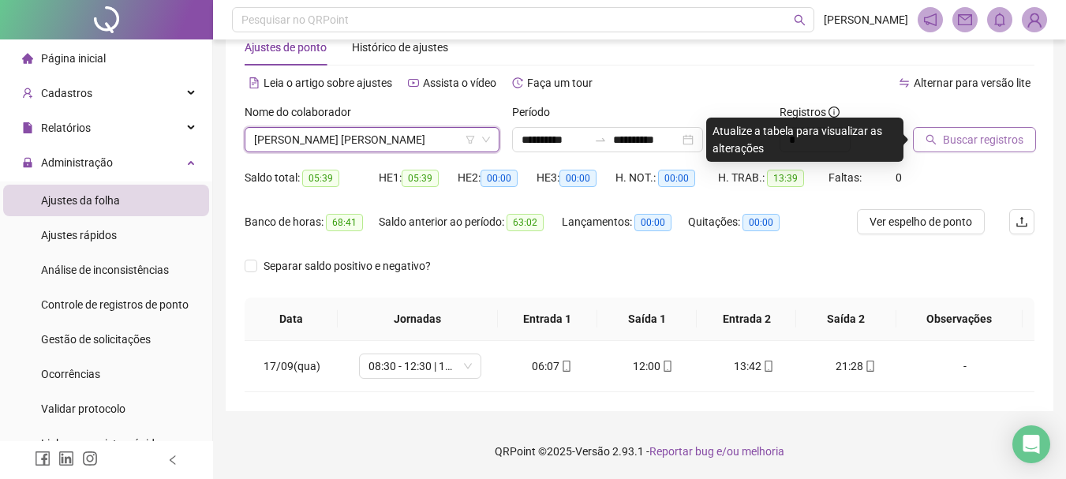
click at [978, 138] on span "Buscar registros" at bounding box center [983, 139] width 80 height 17
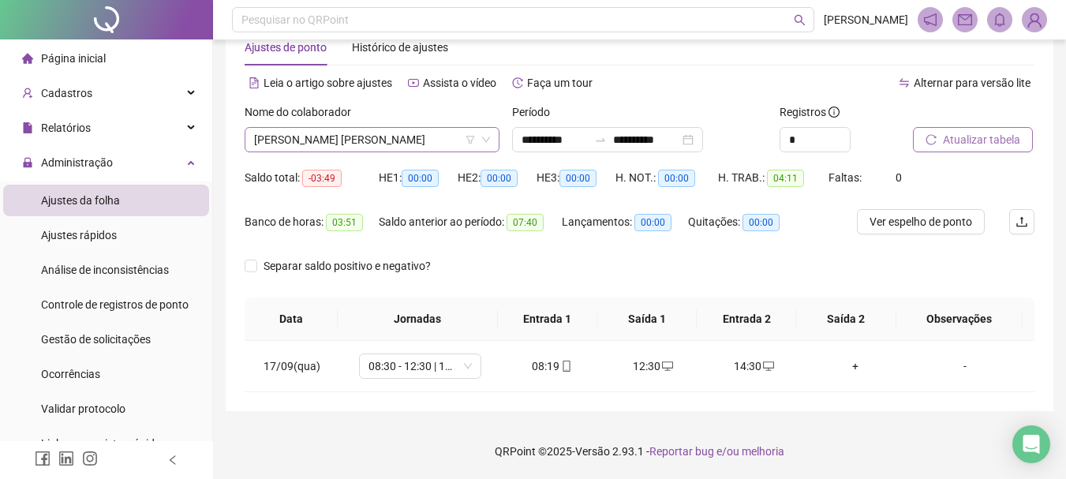
click at [421, 137] on span "[PERSON_NAME] [PERSON_NAME]" at bounding box center [372, 140] width 236 height 24
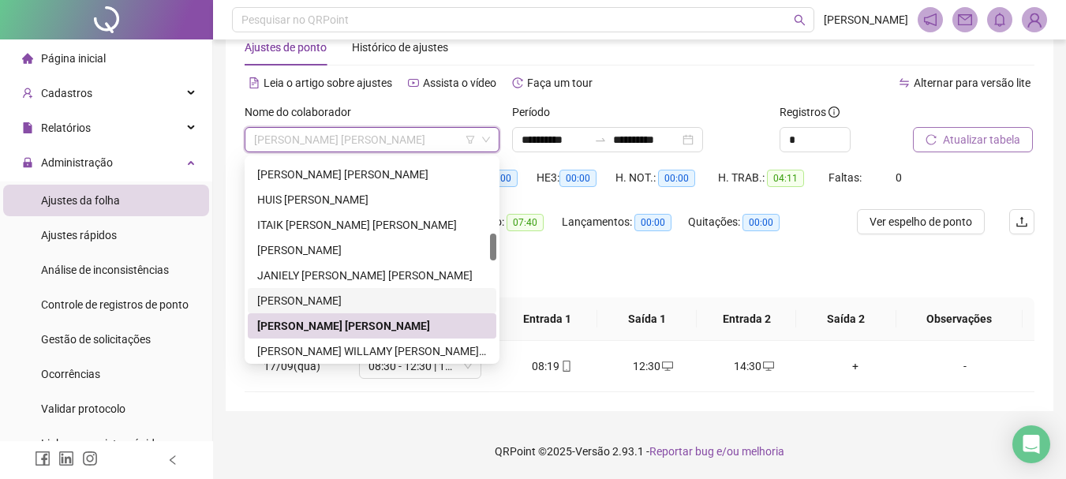
scroll to position [631, 0]
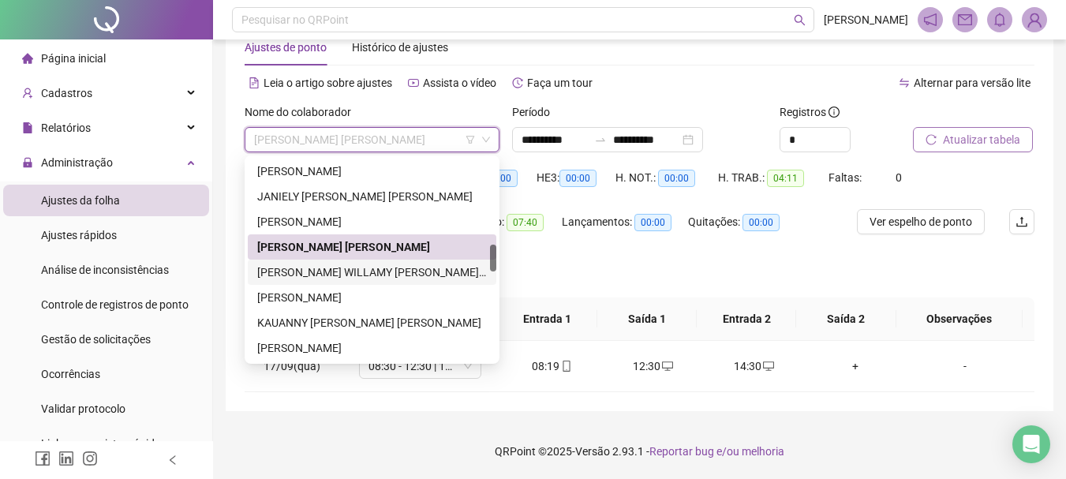
click at [377, 270] on div "[PERSON_NAME] WILLAMY [PERSON_NAME] [PERSON_NAME]" at bounding box center [372, 272] width 230 height 17
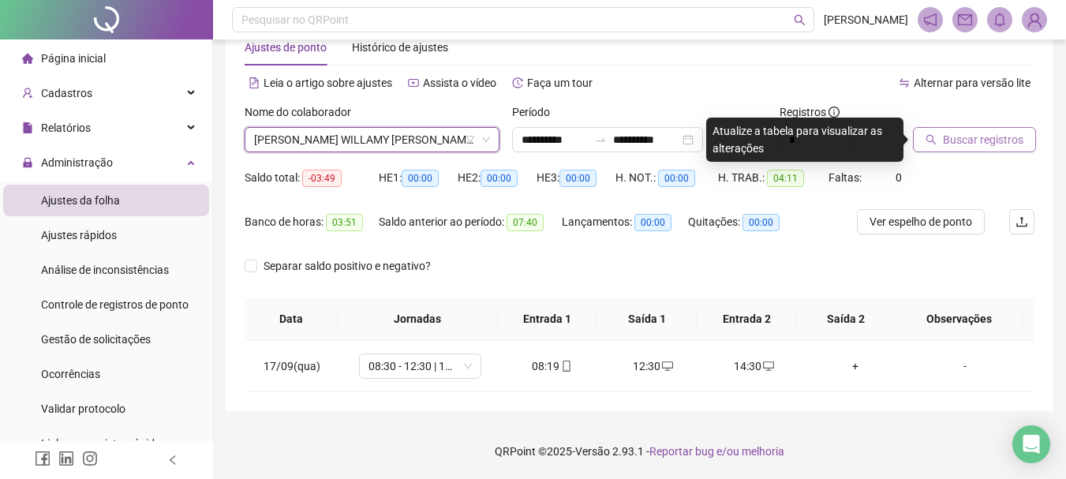
click at [977, 136] on span "Buscar registros" at bounding box center [983, 139] width 80 height 17
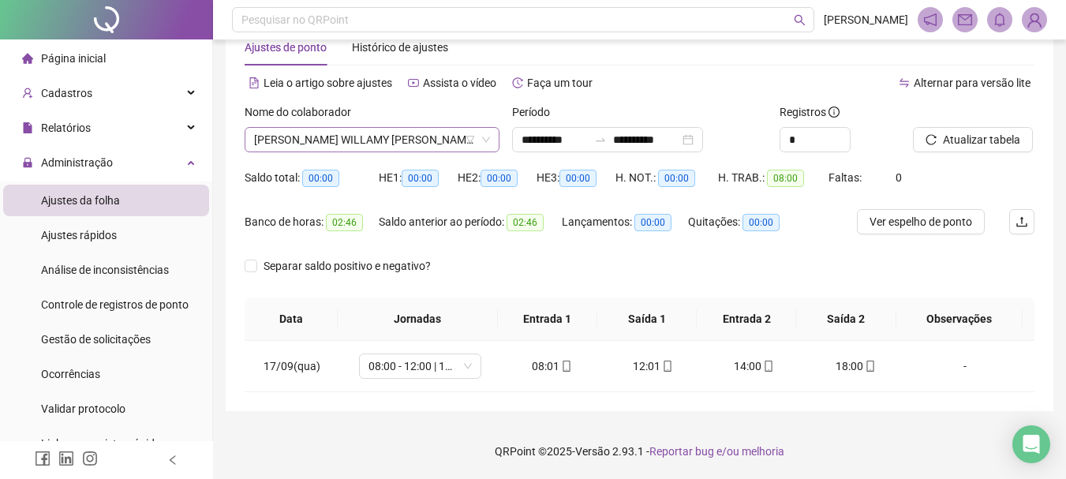
click at [355, 141] on span "[PERSON_NAME] WILLAMY [PERSON_NAME] [PERSON_NAME]" at bounding box center [372, 140] width 236 height 24
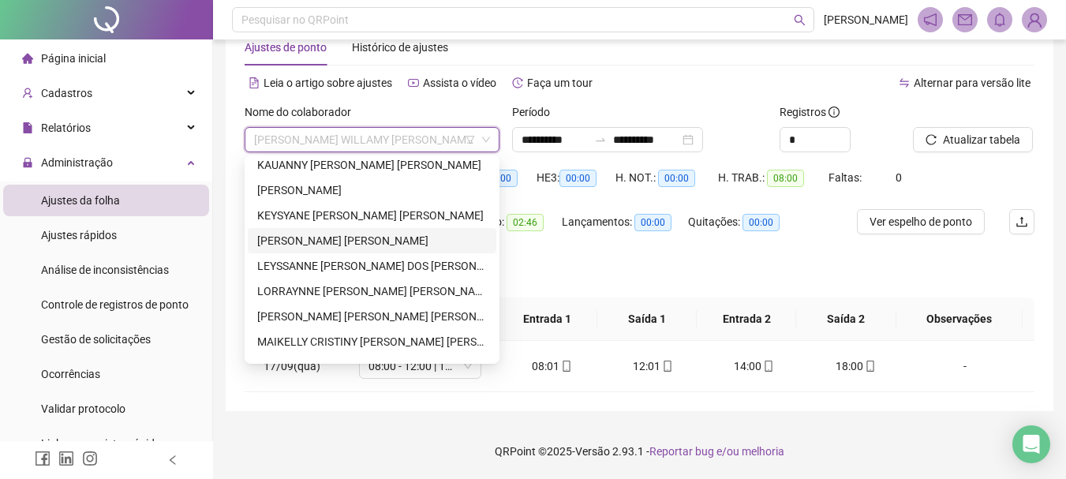
scroll to position [868, 0]
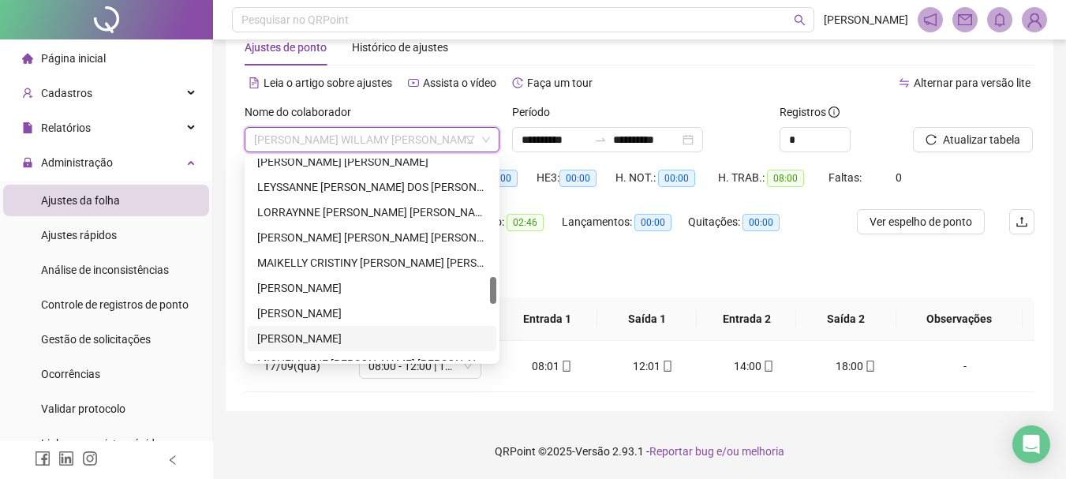
click at [339, 338] on div "[PERSON_NAME]" at bounding box center [372, 338] width 230 height 17
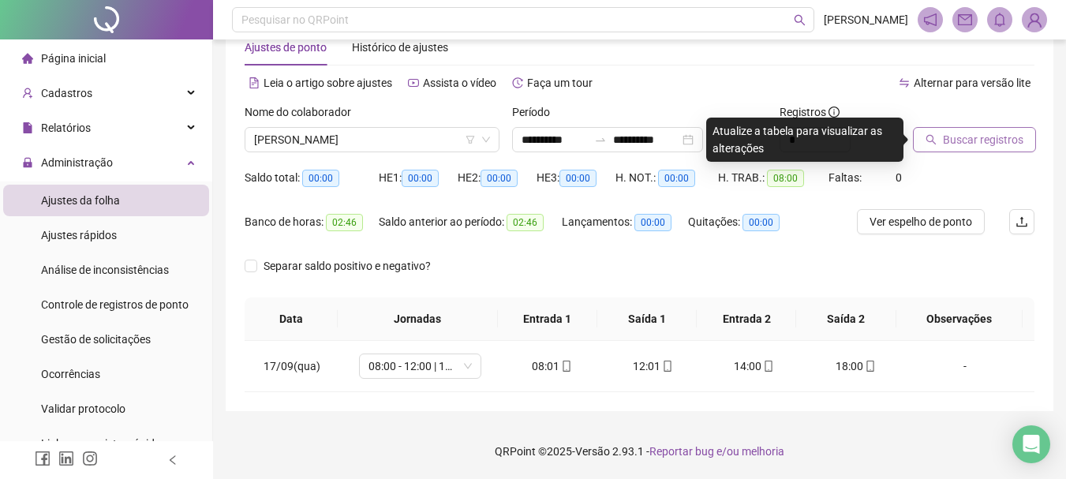
click at [966, 140] on span "Buscar registros" at bounding box center [983, 139] width 80 height 17
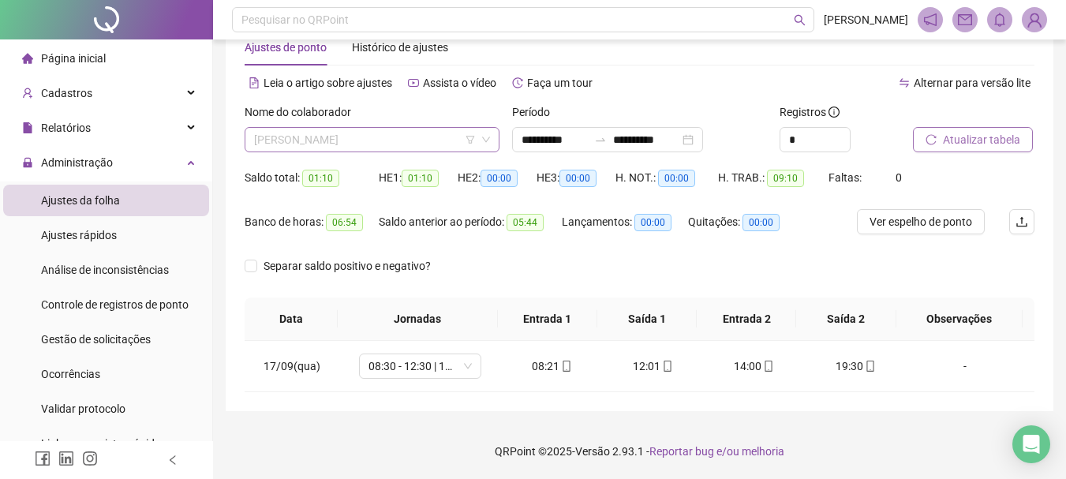
click at [389, 134] on span "[PERSON_NAME]" at bounding box center [372, 140] width 236 height 24
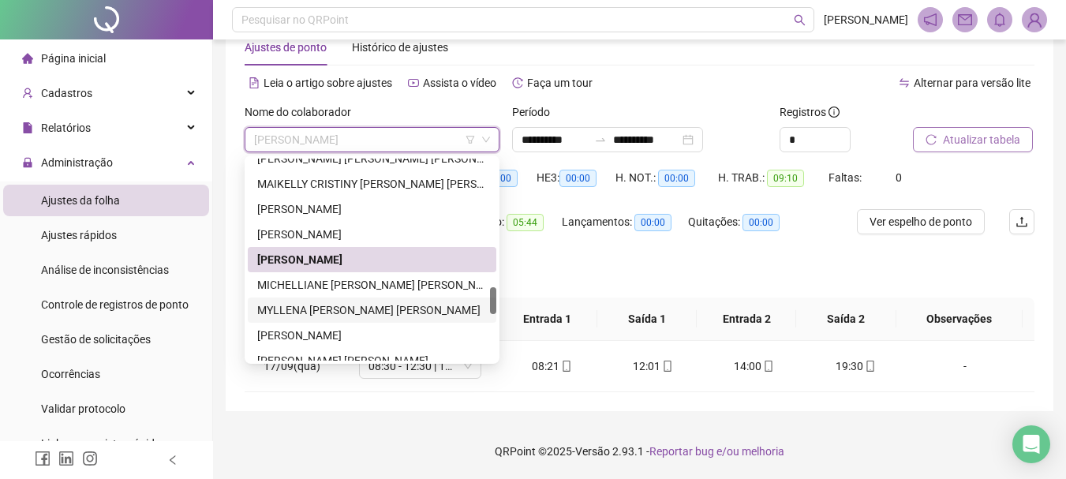
scroll to position [1026, 0]
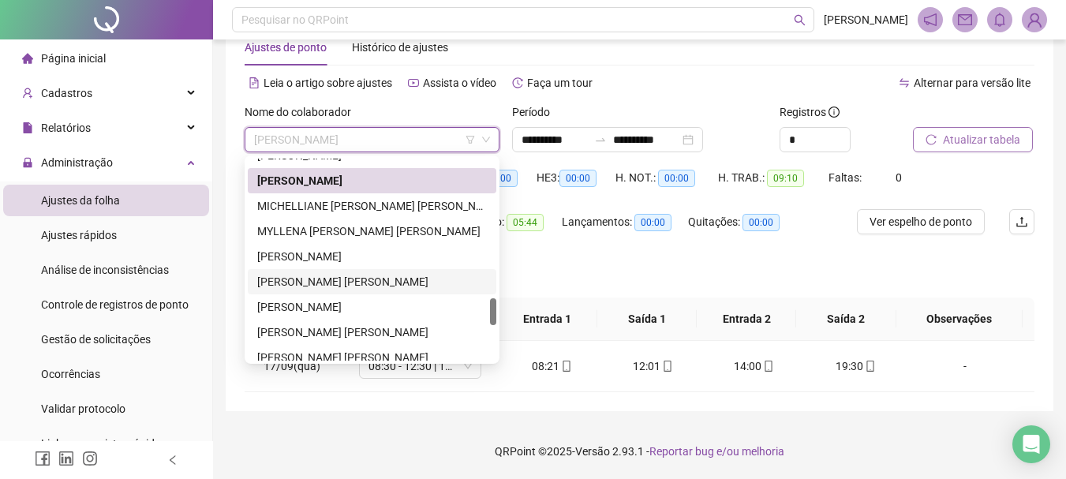
click at [365, 282] on div "[PERSON_NAME] [PERSON_NAME]" at bounding box center [372, 281] width 230 height 17
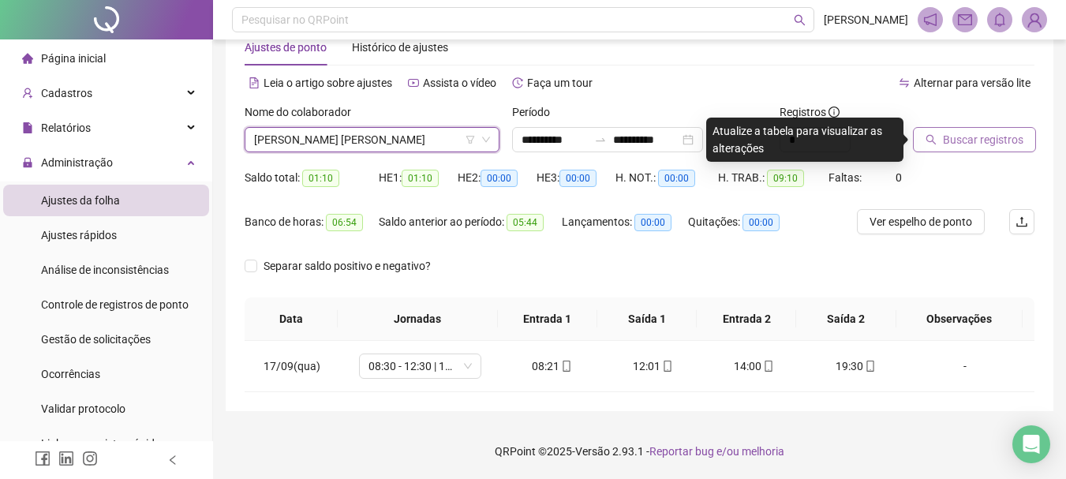
click at [963, 129] on button "Buscar registros" at bounding box center [974, 139] width 123 height 25
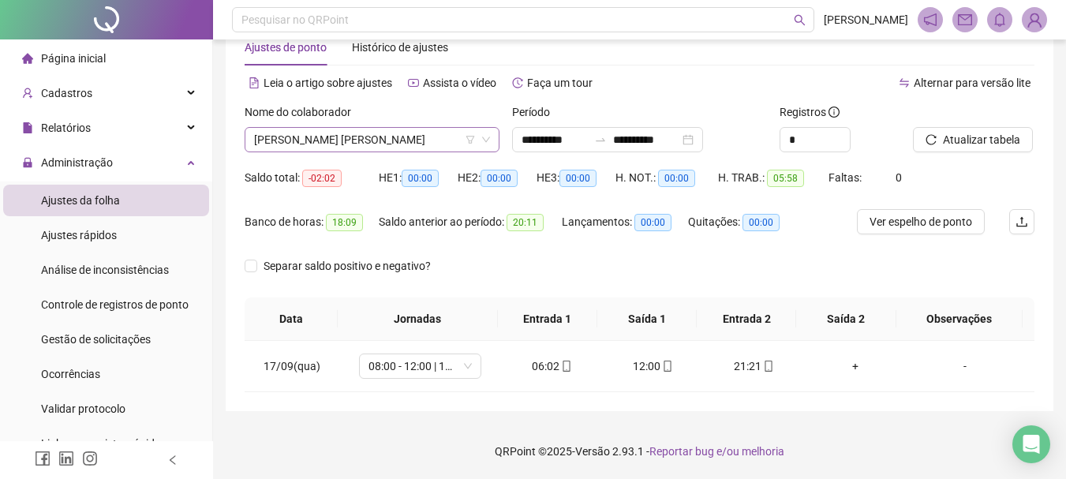
click at [360, 140] on span "[PERSON_NAME] [PERSON_NAME]" at bounding box center [372, 140] width 236 height 24
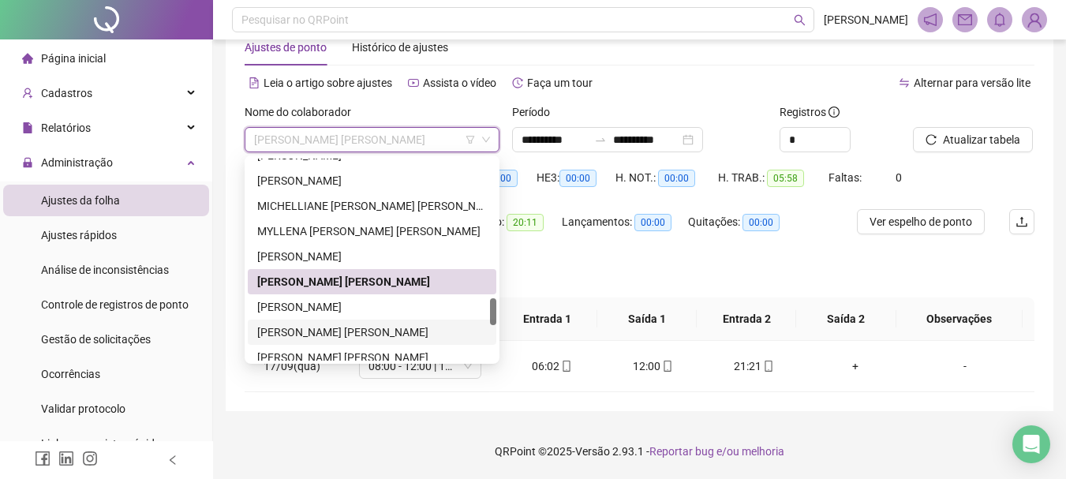
click at [339, 328] on div "[PERSON_NAME] [PERSON_NAME]" at bounding box center [372, 332] width 230 height 17
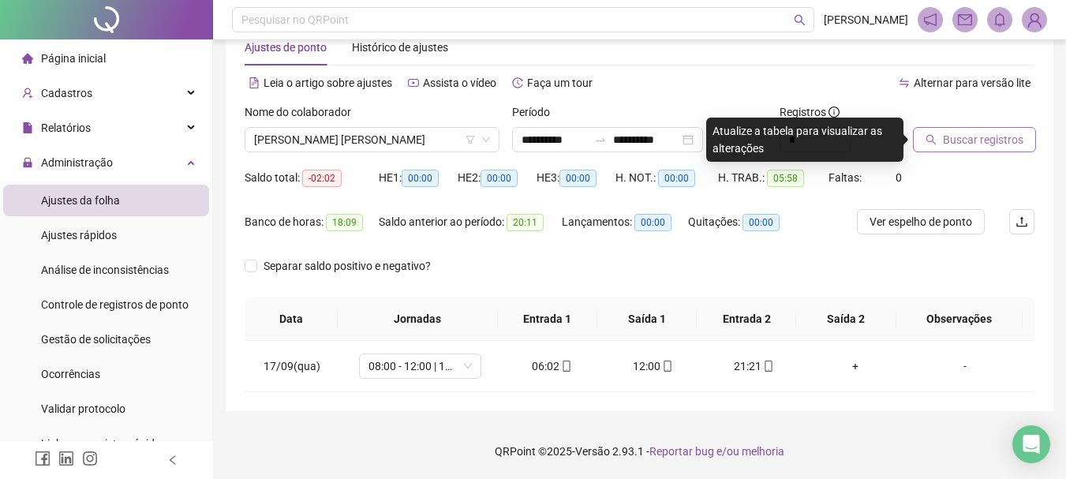
click at [975, 147] on span "Buscar registros" at bounding box center [983, 139] width 80 height 17
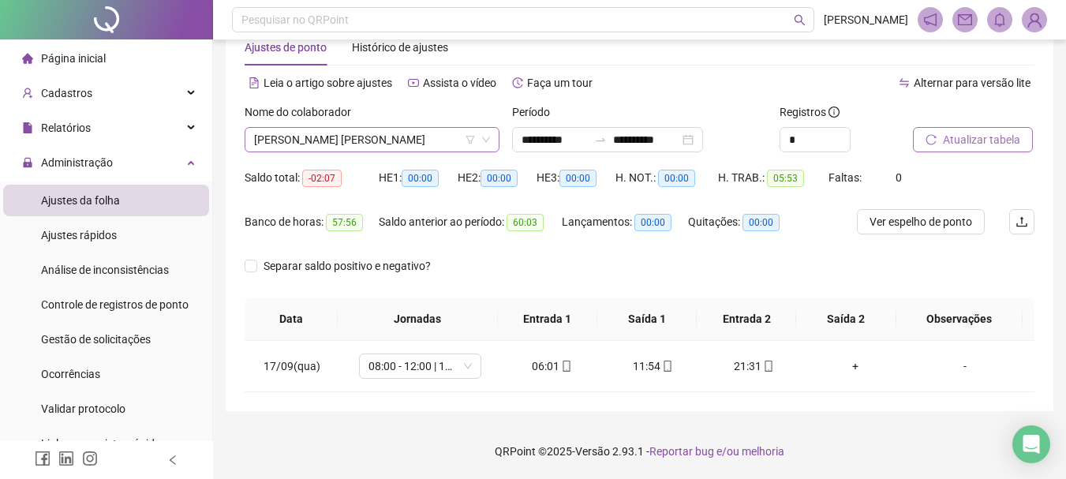
click at [388, 129] on span "[PERSON_NAME] [PERSON_NAME]" at bounding box center [372, 140] width 236 height 24
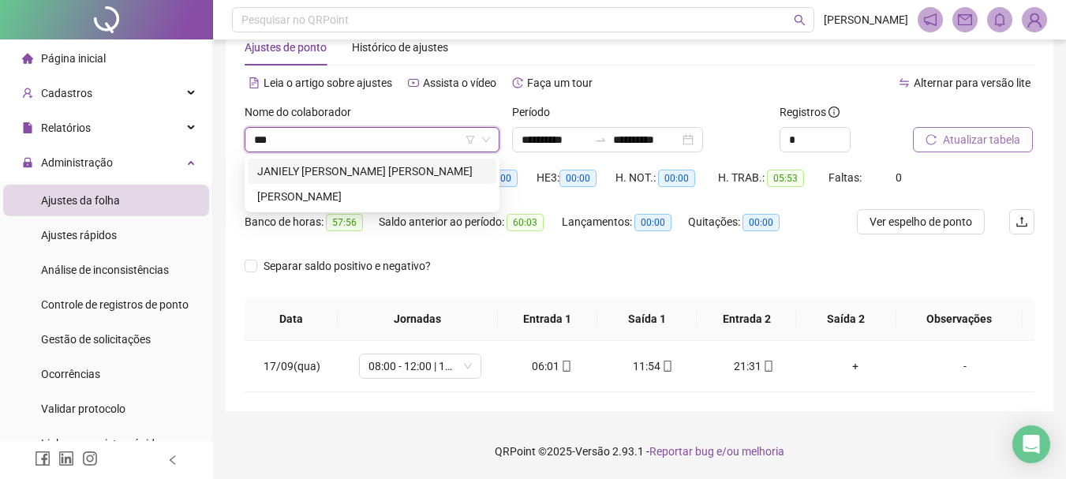
scroll to position [0, 0]
type input "******"
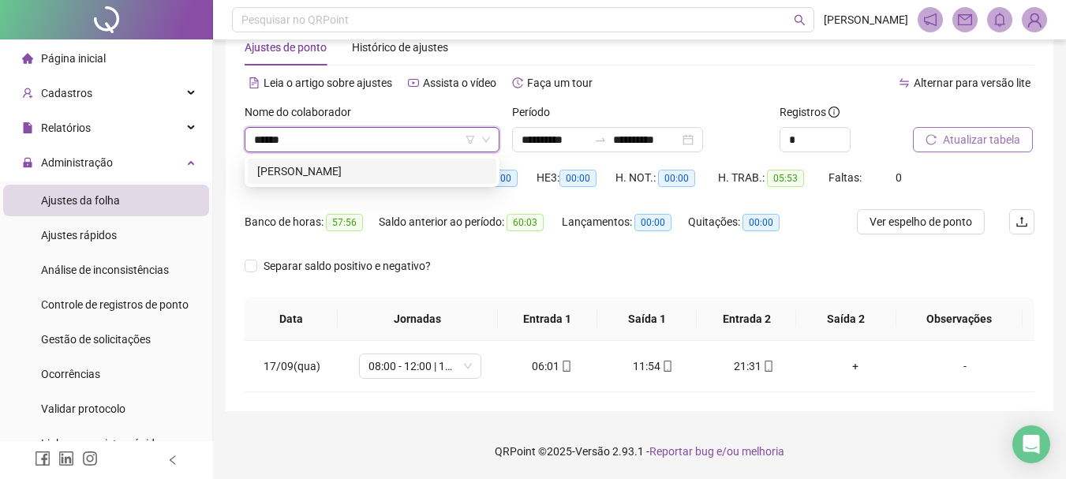
click at [399, 174] on div "[PERSON_NAME]" at bounding box center [372, 171] width 230 height 17
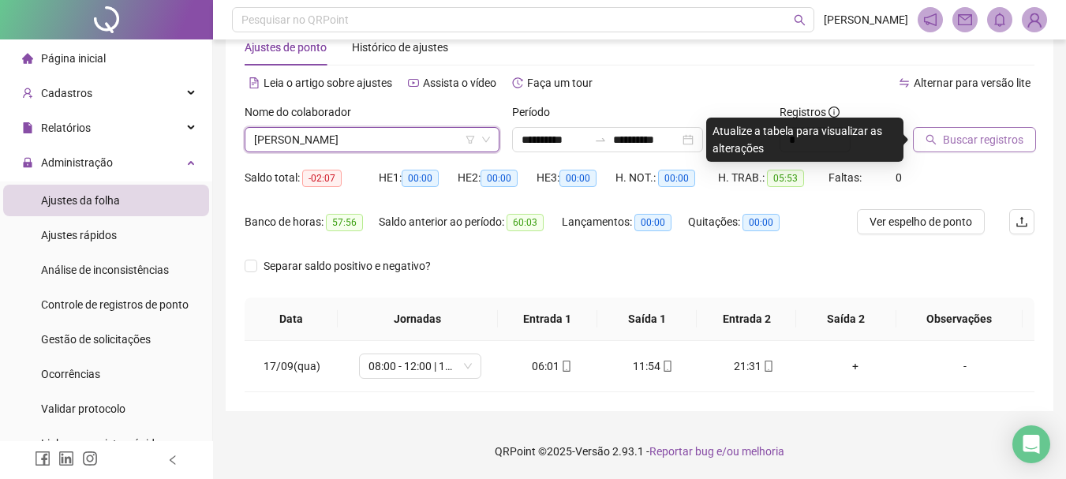
click at [996, 143] on span "Buscar registros" at bounding box center [983, 139] width 80 height 17
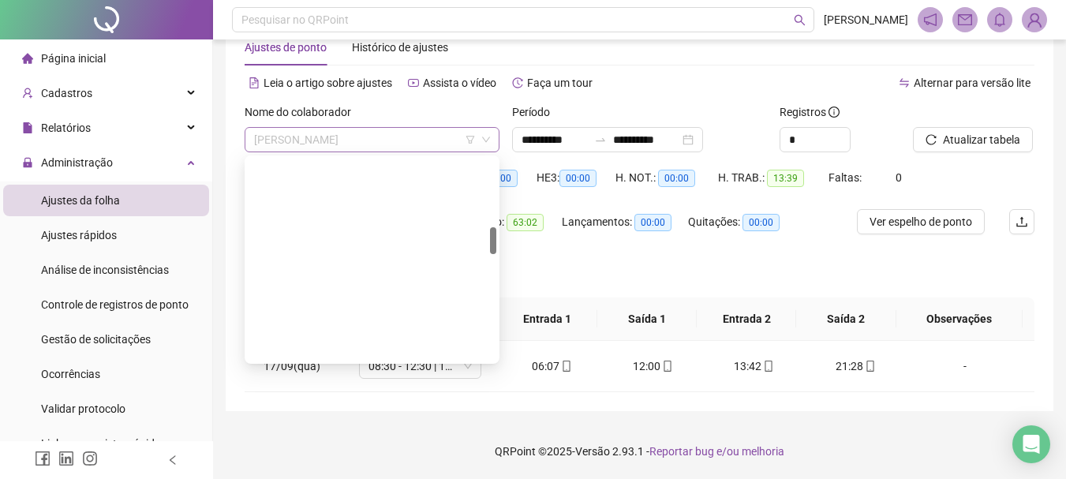
scroll to position [505, 0]
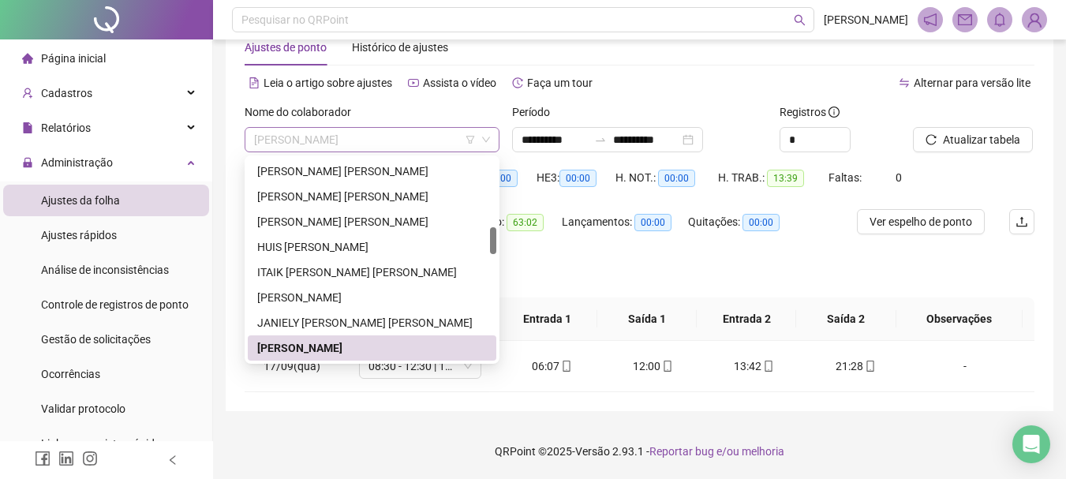
click at [414, 144] on span "[PERSON_NAME]" at bounding box center [372, 140] width 236 height 24
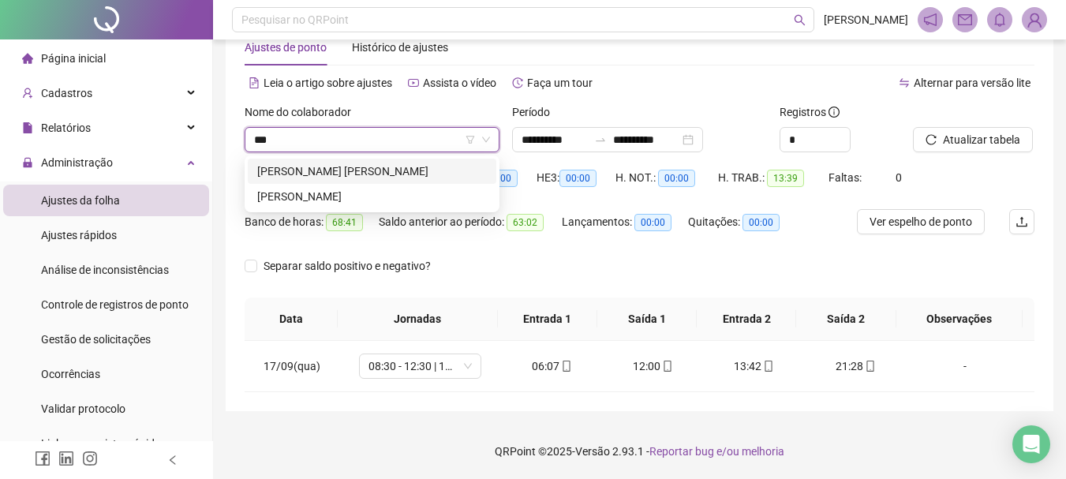
scroll to position [0, 0]
type input "****"
click at [397, 176] on div "[PERSON_NAME] [PERSON_NAME]" at bounding box center [372, 171] width 230 height 17
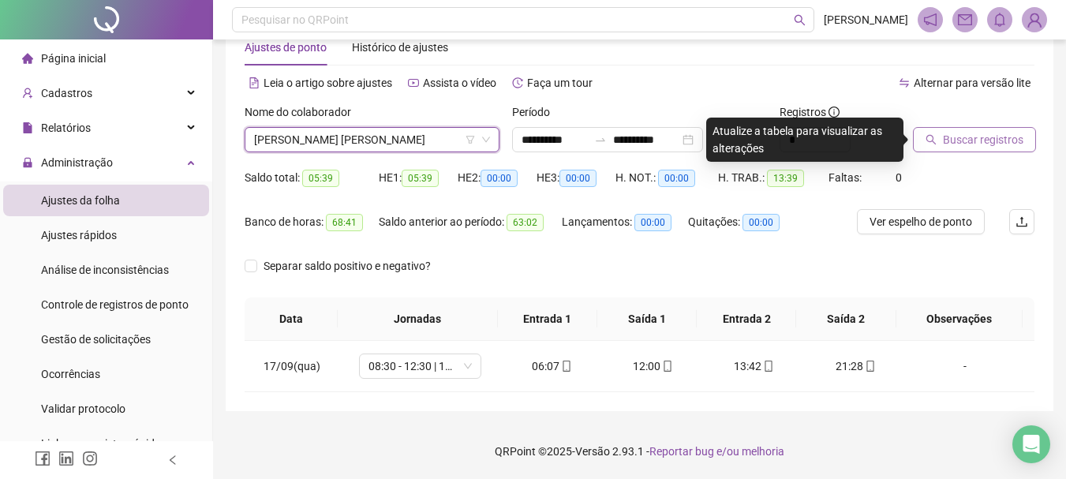
click at [976, 144] on span "Buscar registros" at bounding box center [983, 139] width 80 height 17
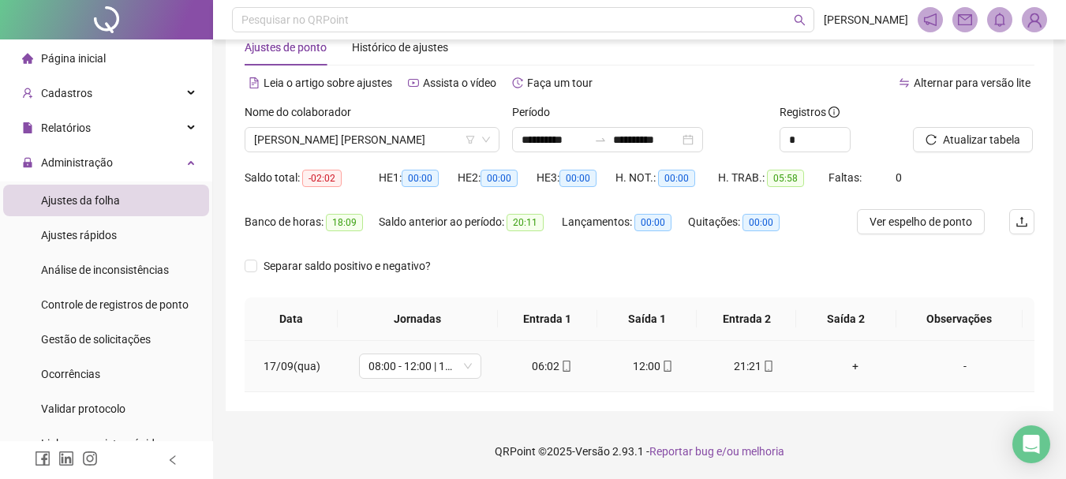
click at [848, 367] on div "+" at bounding box center [856, 365] width 76 height 17
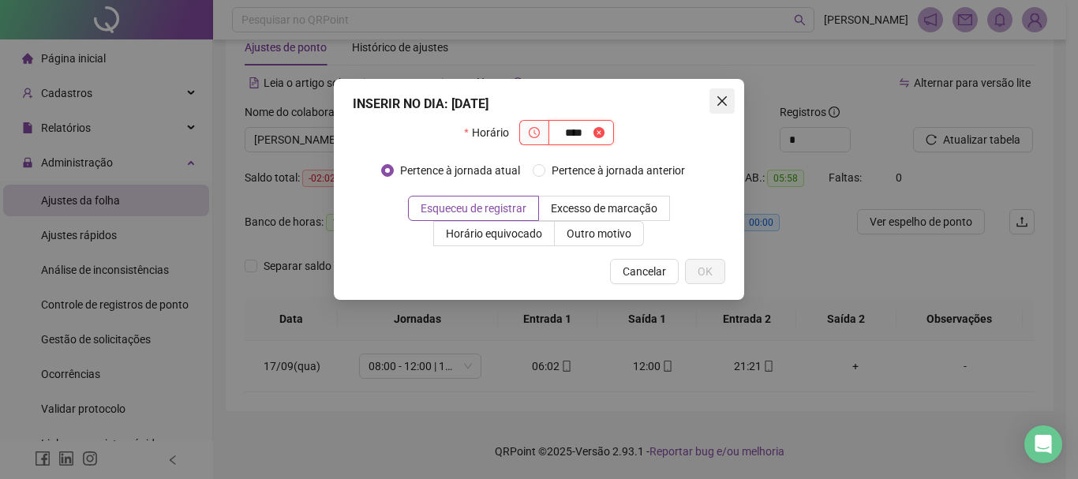
type input "****"
click at [728, 99] on icon "close" at bounding box center [722, 101] width 13 height 13
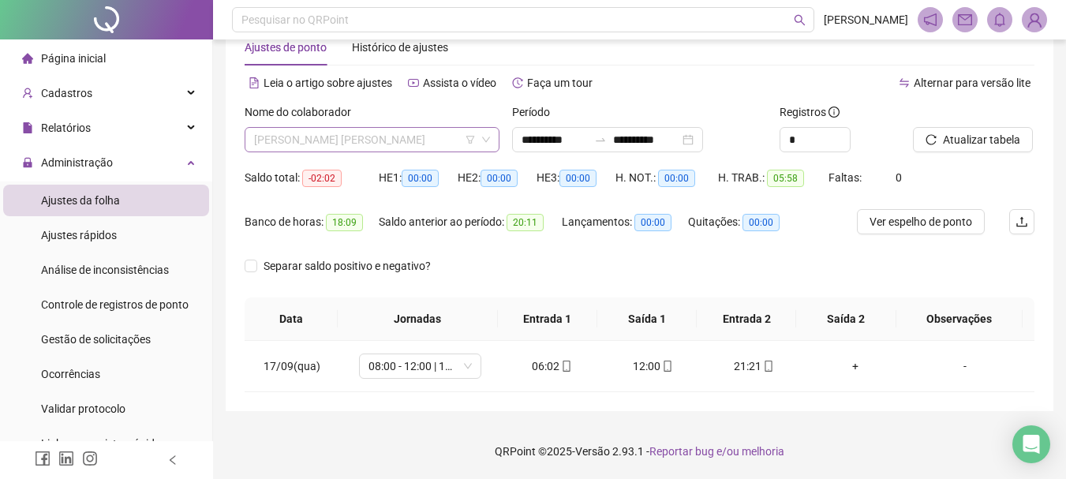
click at [393, 140] on span "[PERSON_NAME] [PERSON_NAME]" at bounding box center [372, 140] width 236 height 24
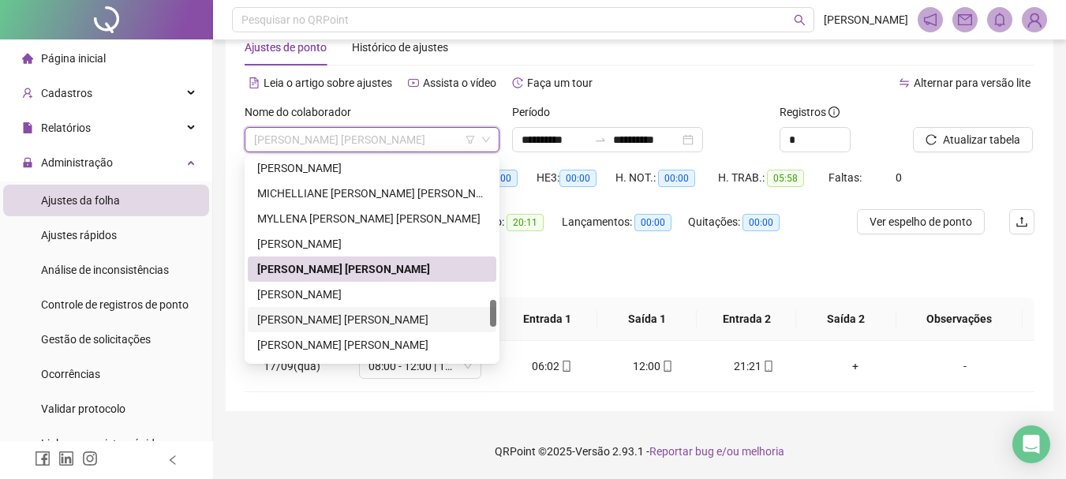
scroll to position [1117, 0]
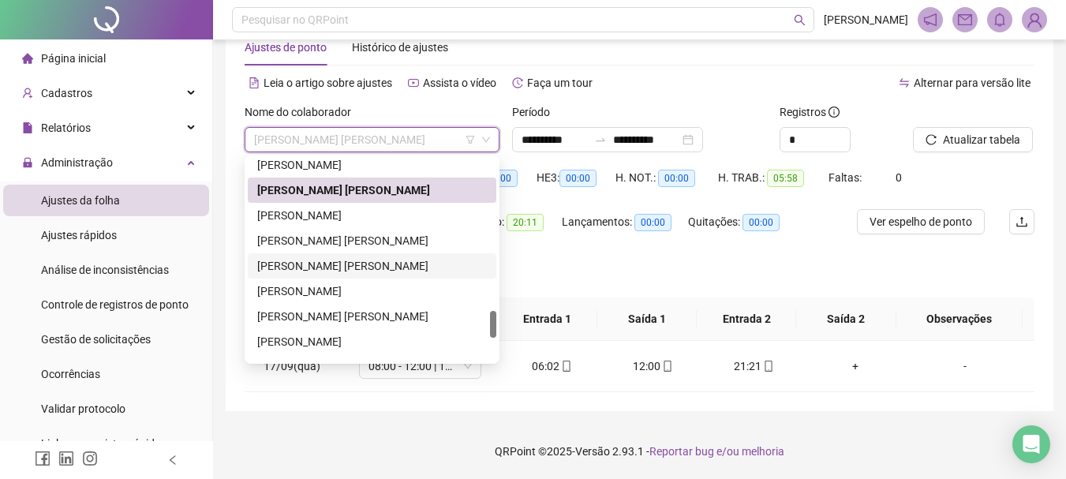
click at [365, 272] on div "[PERSON_NAME] [PERSON_NAME]" at bounding box center [372, 265] width 230 height 17
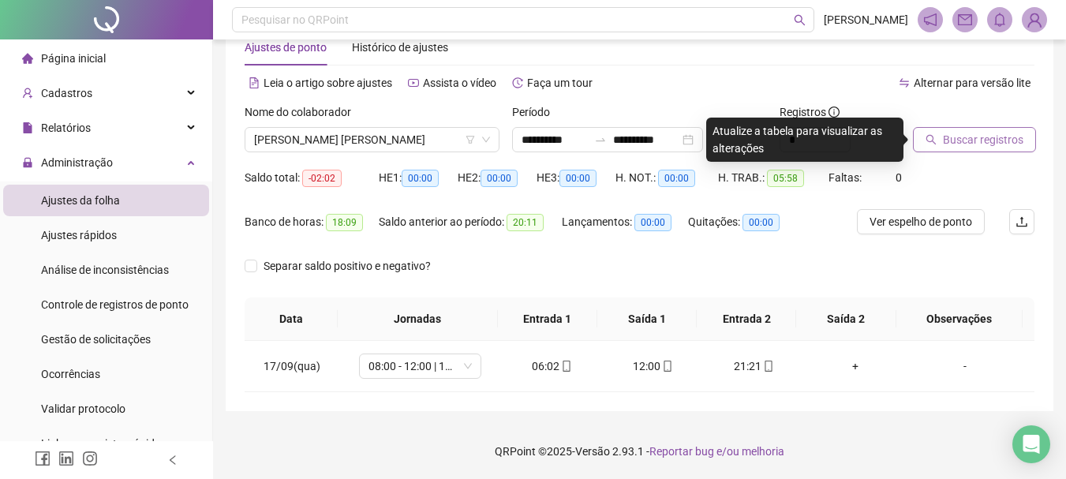
click at [951, 146] on span "Buscar registros" at bounding box center [983, 139] width 80 height 17
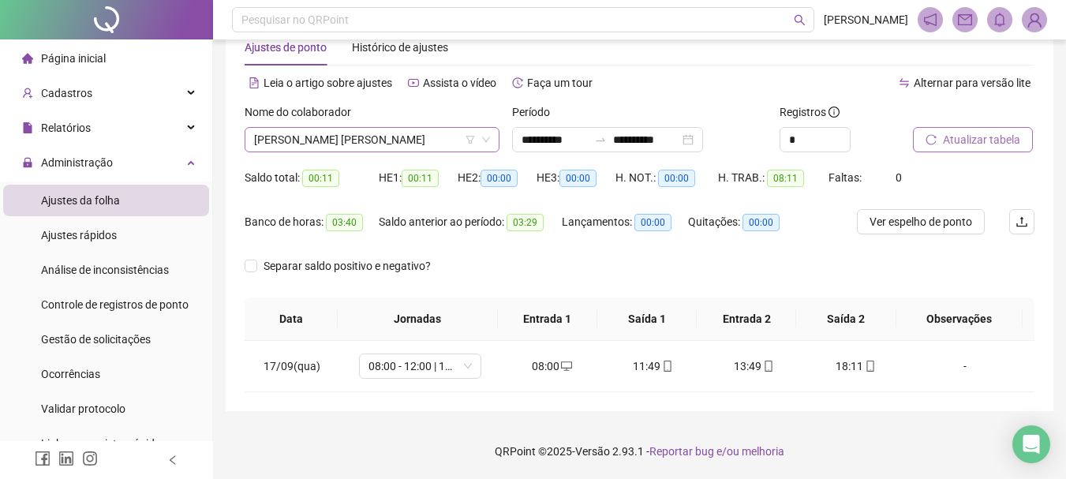
click at [373, 142] on span "[PERSON_NAME] [PERSON_NAME]" at bounding box center [372, 140] width 236 height 24
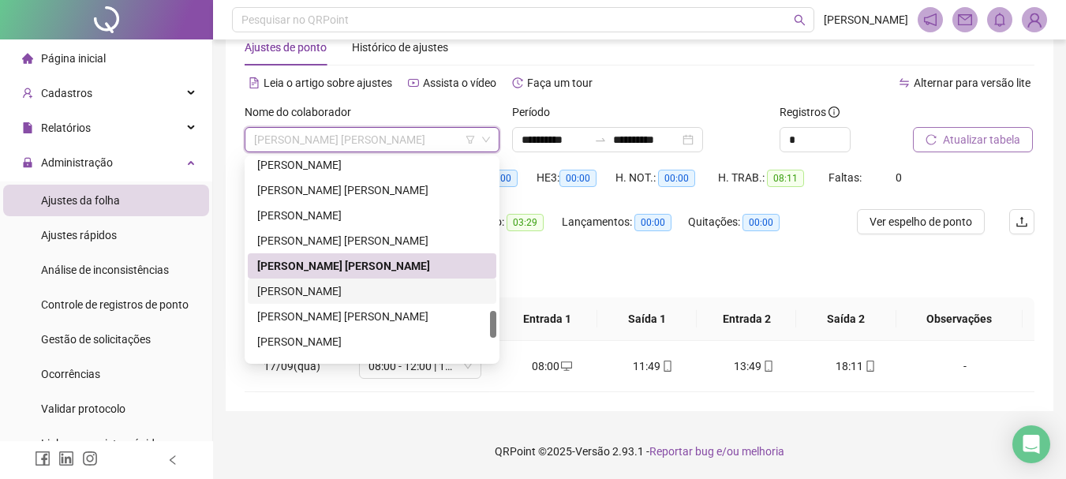
click at [335, 296] on div "[PERSON_NAME]" at bounding box center [372, 291] width 230 height 17
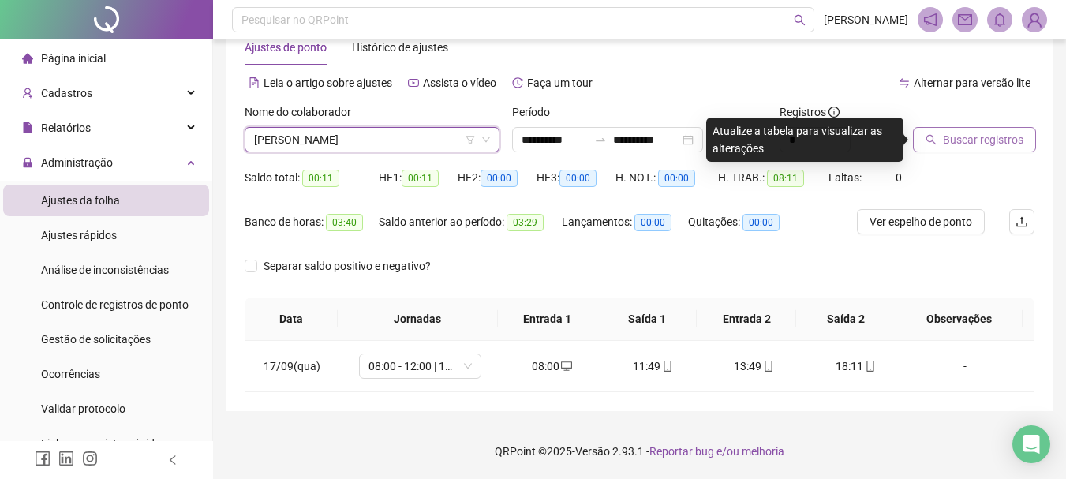
click at [970, 134] on span "Buscar registros" at bounding box center [983, 139] width 80 height 17
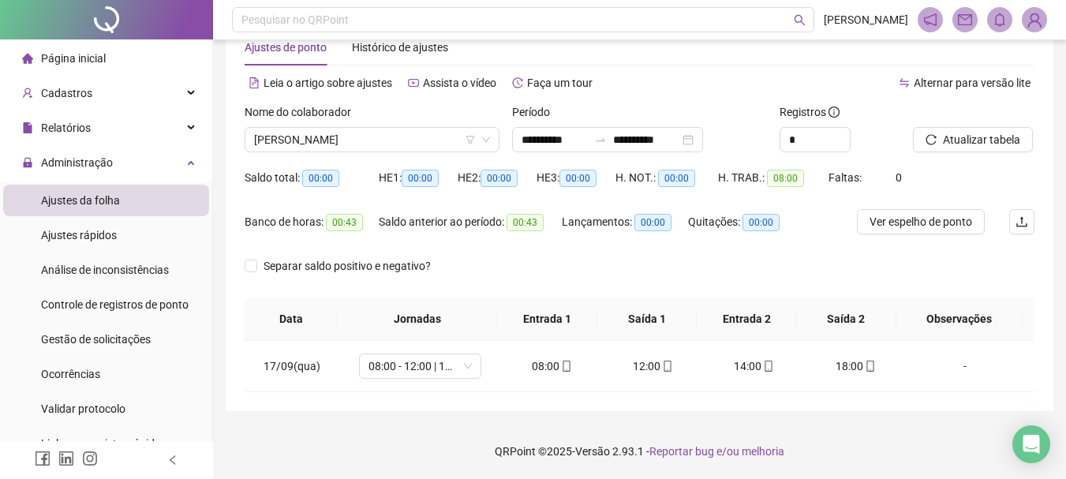
click at [359, 155] on div "Nome do colaborador [PERSON_NAME]" at bounding box center [372, 134] width 268 height 62
click at [373, 137] on span "[PERSON_NAME]" at bounding box center [372, 140] width 236 height 24
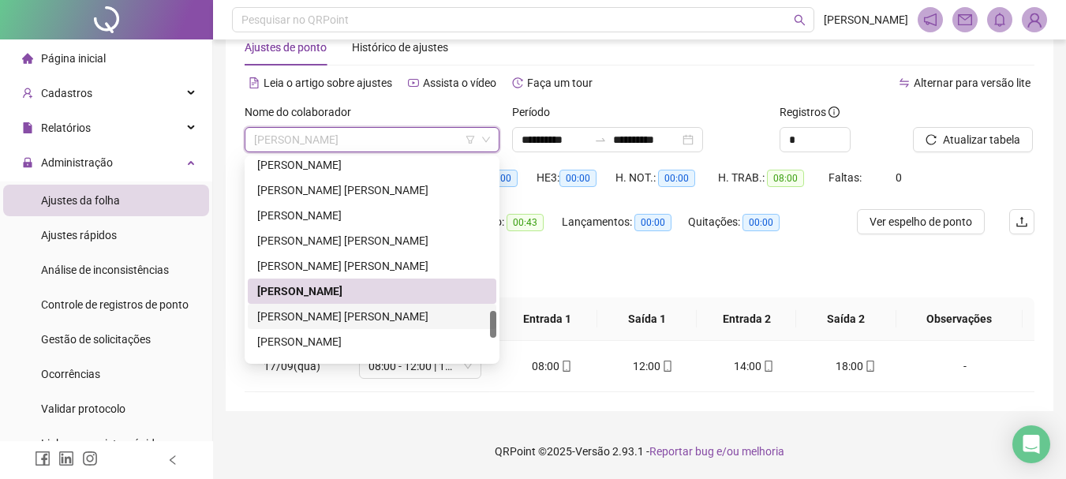
click at [358, 316] on div "[PERSON_NAME] [PERSON_NAME]" at bounding box center [372, 316] width 230 height 17
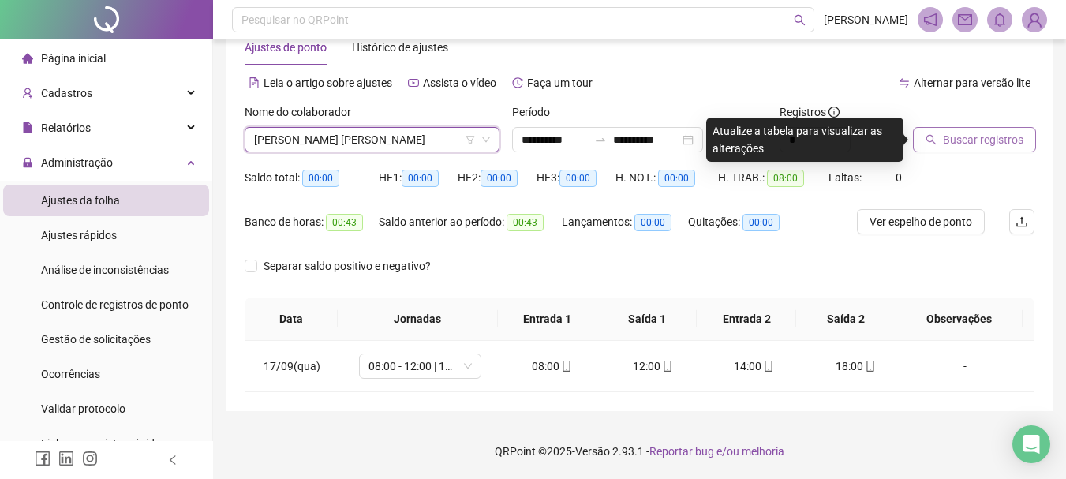
click at [948, 151] on button "Buscar registros" at bounding box center [974, 139] width 123 height 25
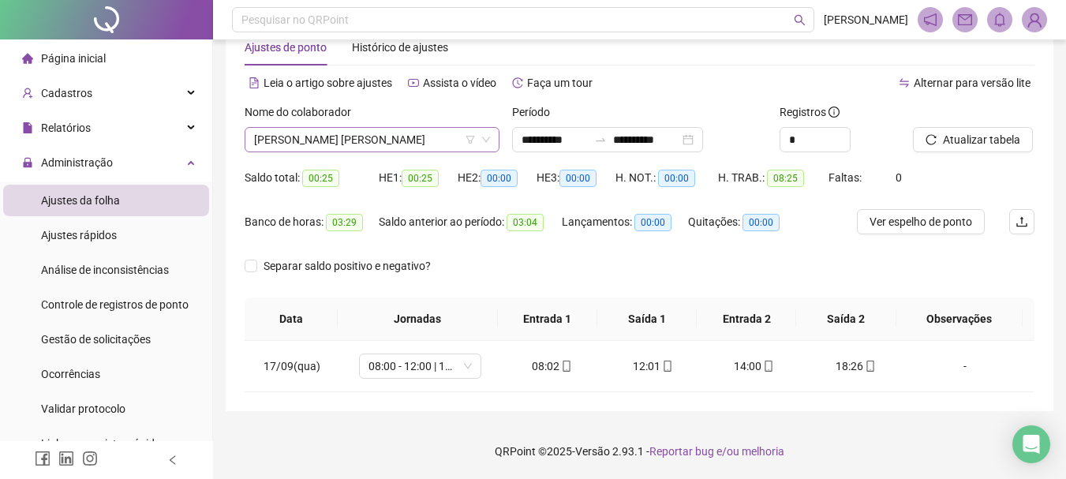
click at [339, 146] on span "[PERSON_NAME] [PERSON_NAME]" at bounding box center [372, 140] width 236 height 24
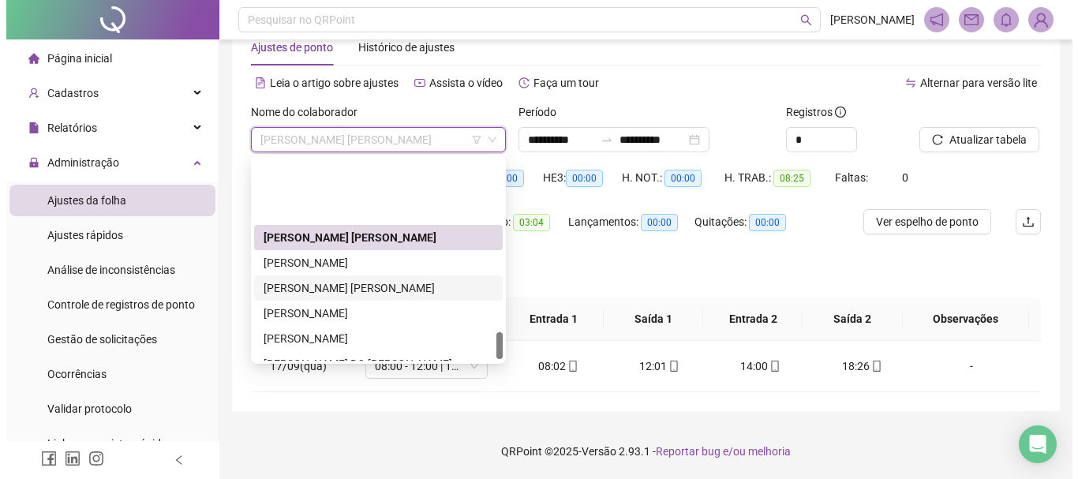
scroll to position [1275, 0]
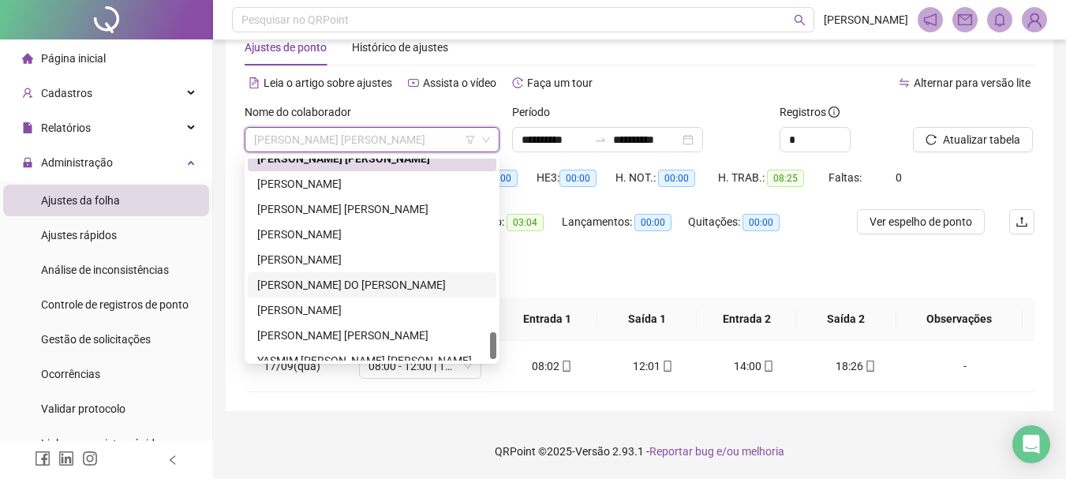
click at [380, 293] on div "[PERSON_NAME] DO [PERSON_NAME]" at bounding box center [372, 284] width 230 height 17
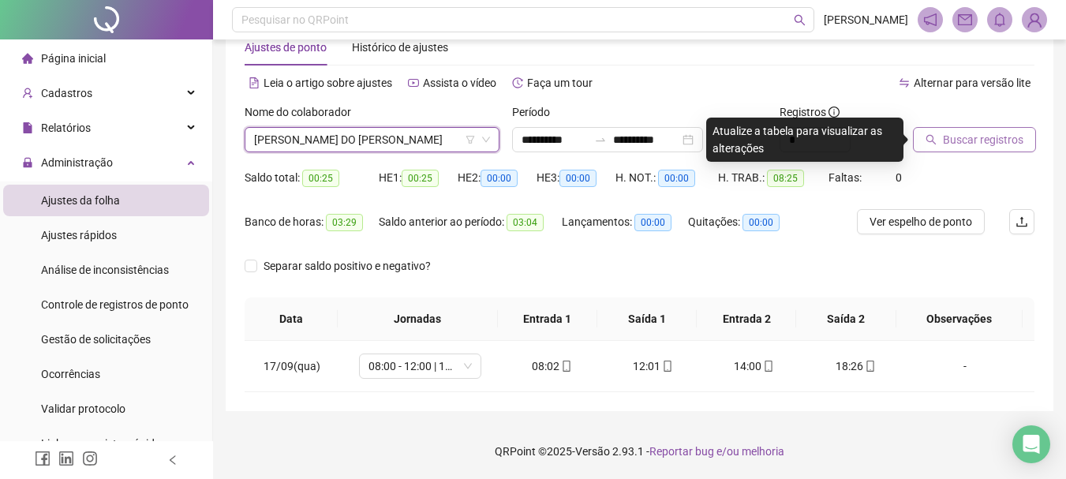
click at [972, 143] on span "Buscar registros" at bounding box center [983, 139] width 80 height 17
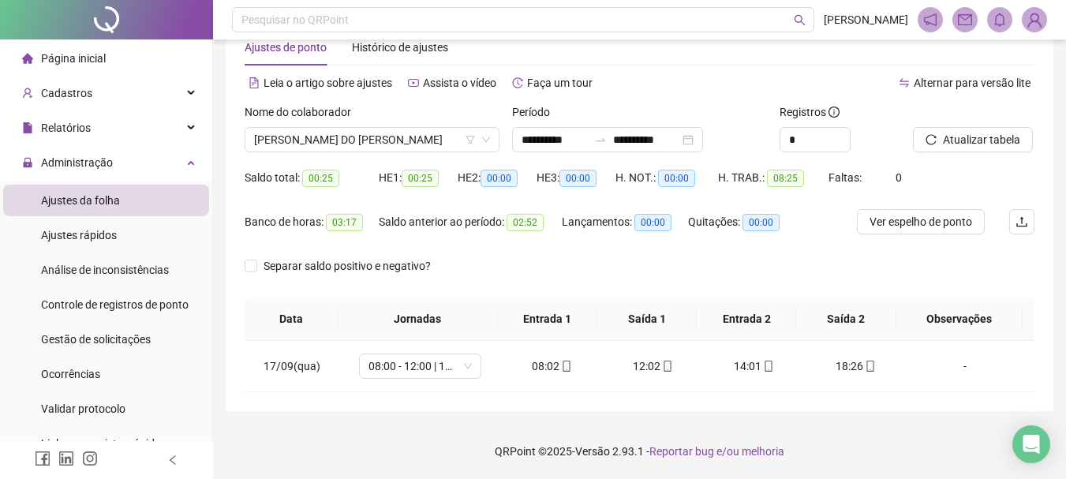
click at [1041, 24] on img at bounding box center [1035, 20] width 24 height 24
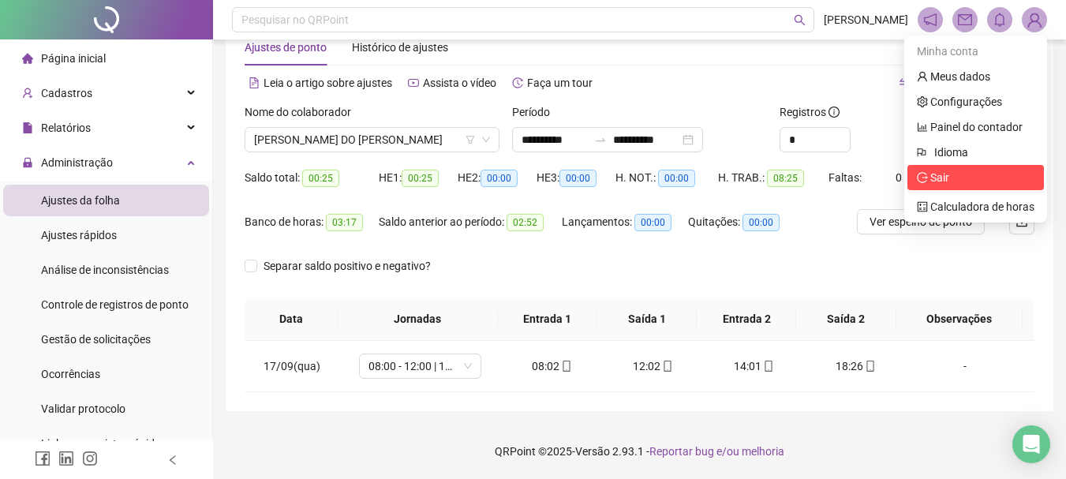
click at [963, 173] on span "Sair" at bounding box center [976, 177] width 118 height 17
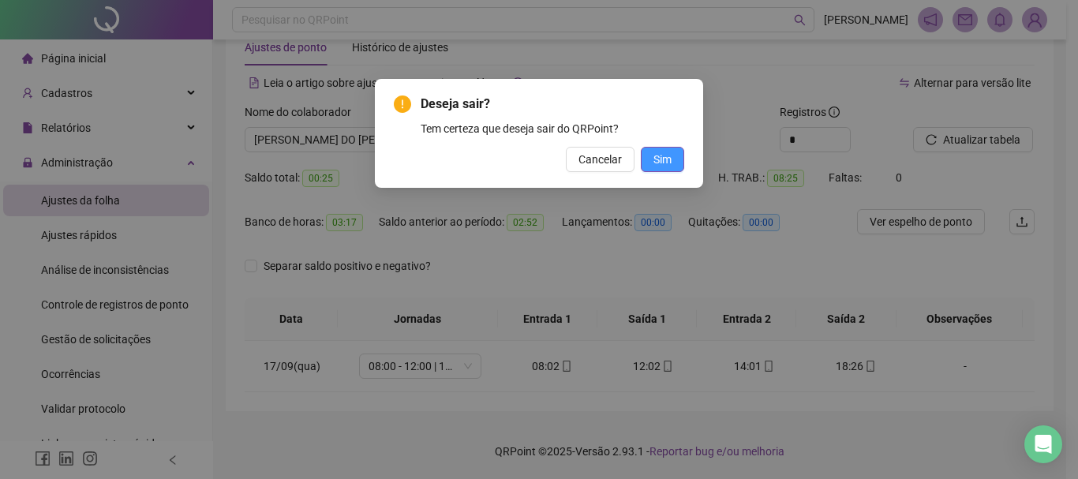
click at [678, 162] on button "Sim" at bounding box center [662, 159] width 43 height 25
